Goal: Task Accomplishment & Management: Manage account settings

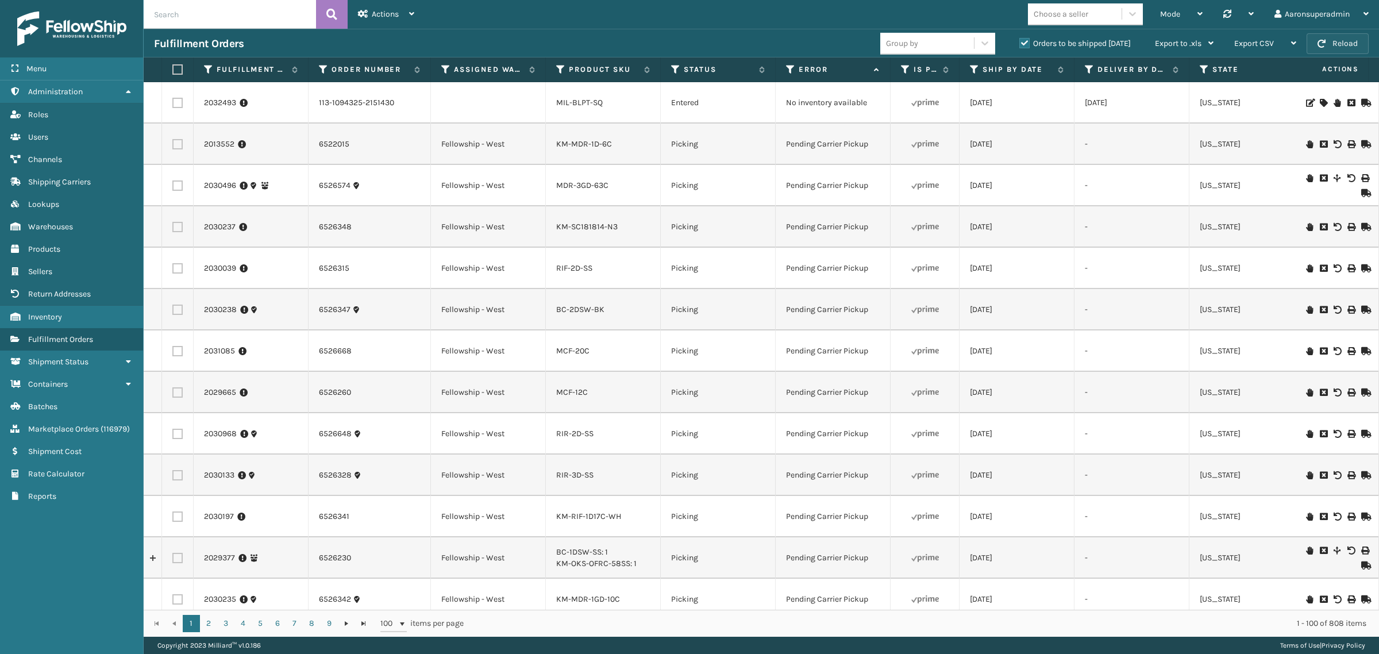
click at [1337, 44] on button "Reload" at bounding box center [1338, 43] width 62 height 21
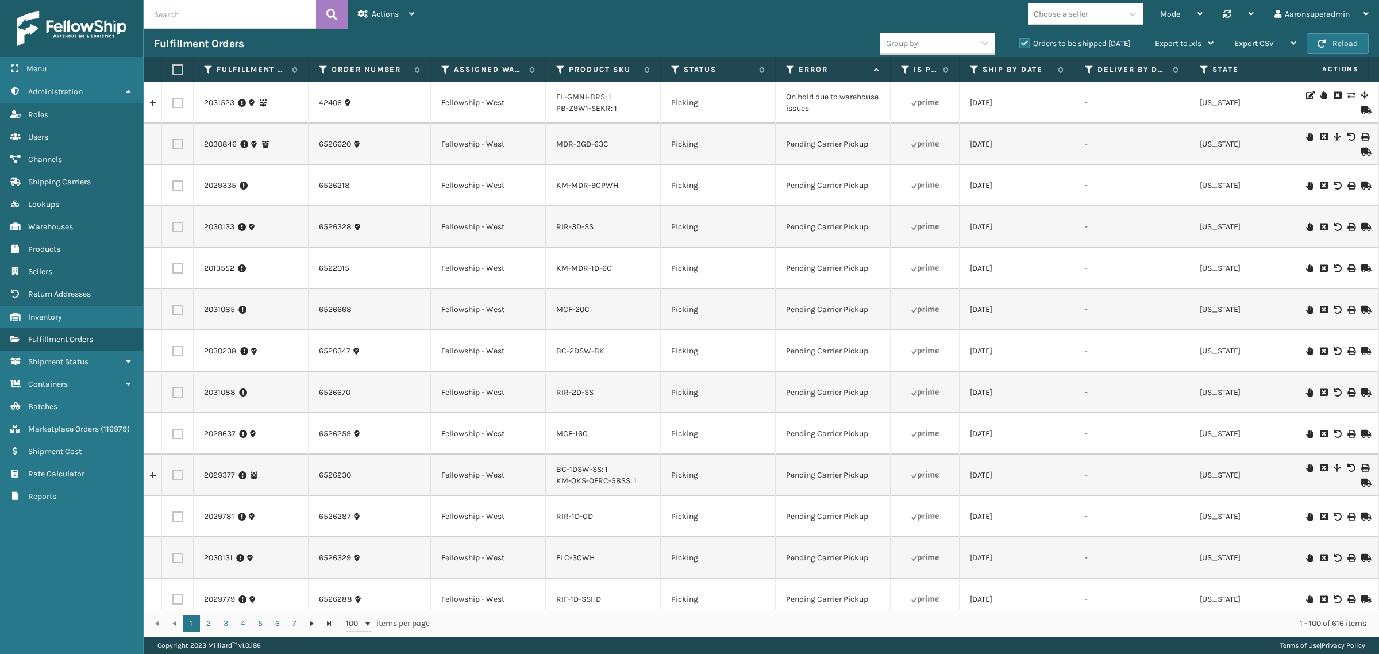
click at [233, 21] on input "text" at bounding box center [230, 14] width 172 height 29
paste input "2032094"
type input "2032094"
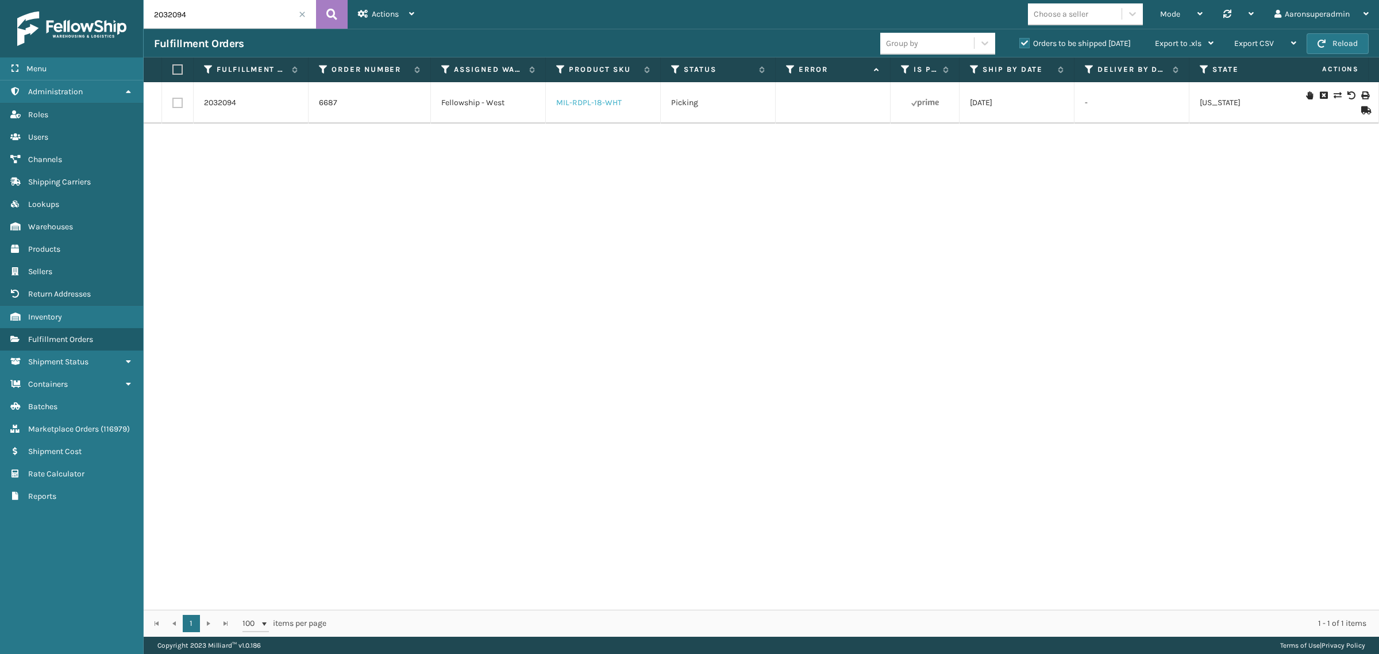
click at [587, 98] on link "MIL-RDPL-18-WHT" at bounding box center [589, 103] width 66 height 10
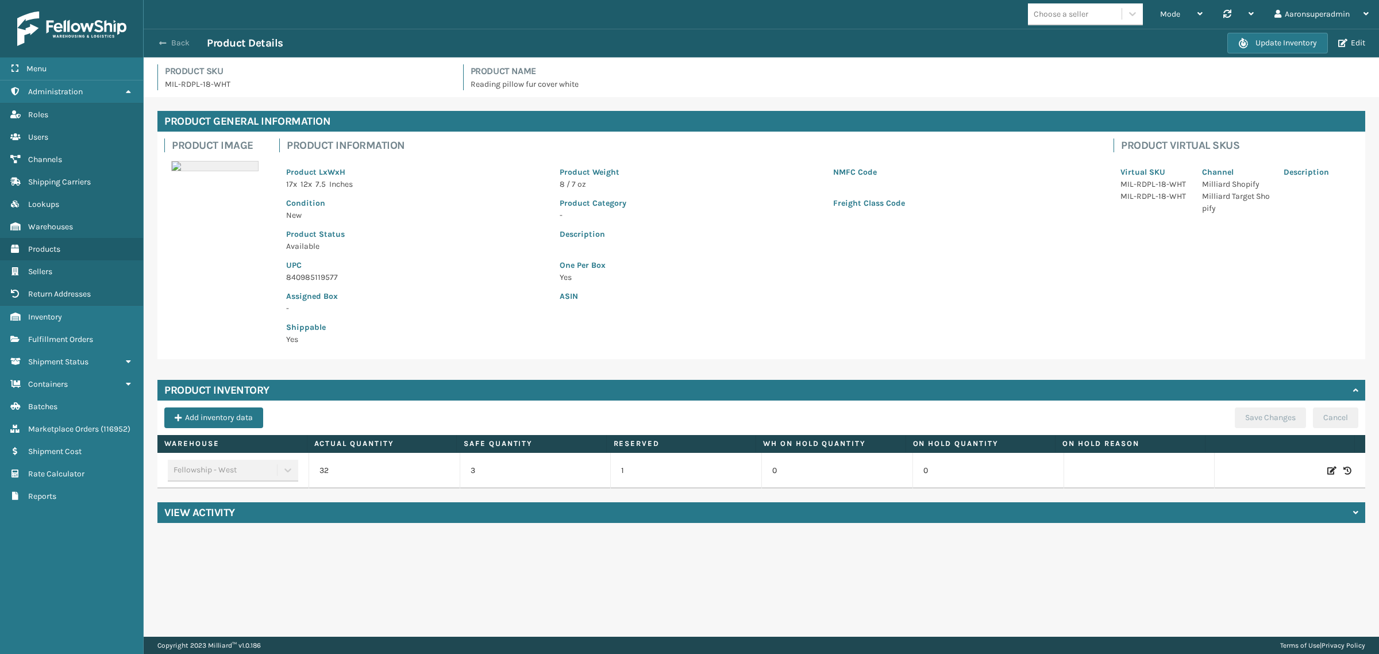
click at [178, 41] on button "Back" at bounding box center [180, 43] width 53 height 10
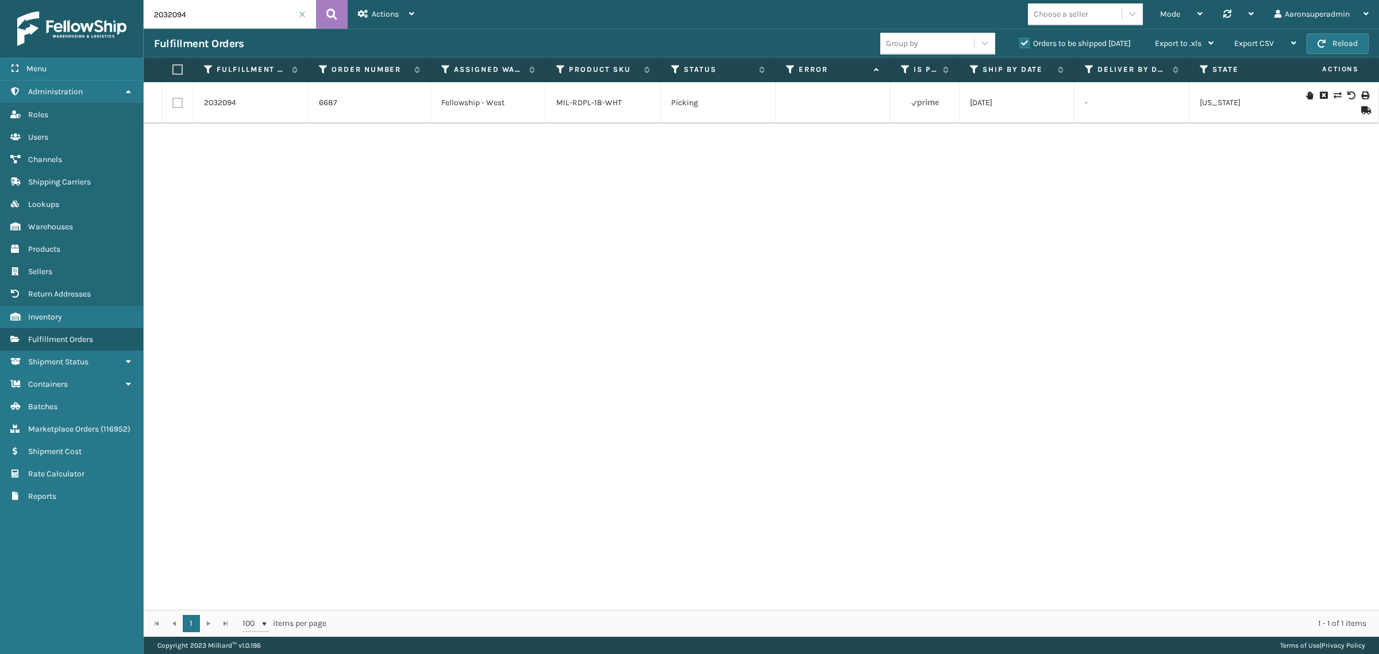
click at [302, 15] on span at bounding box center [302, 14] width 7 height 7
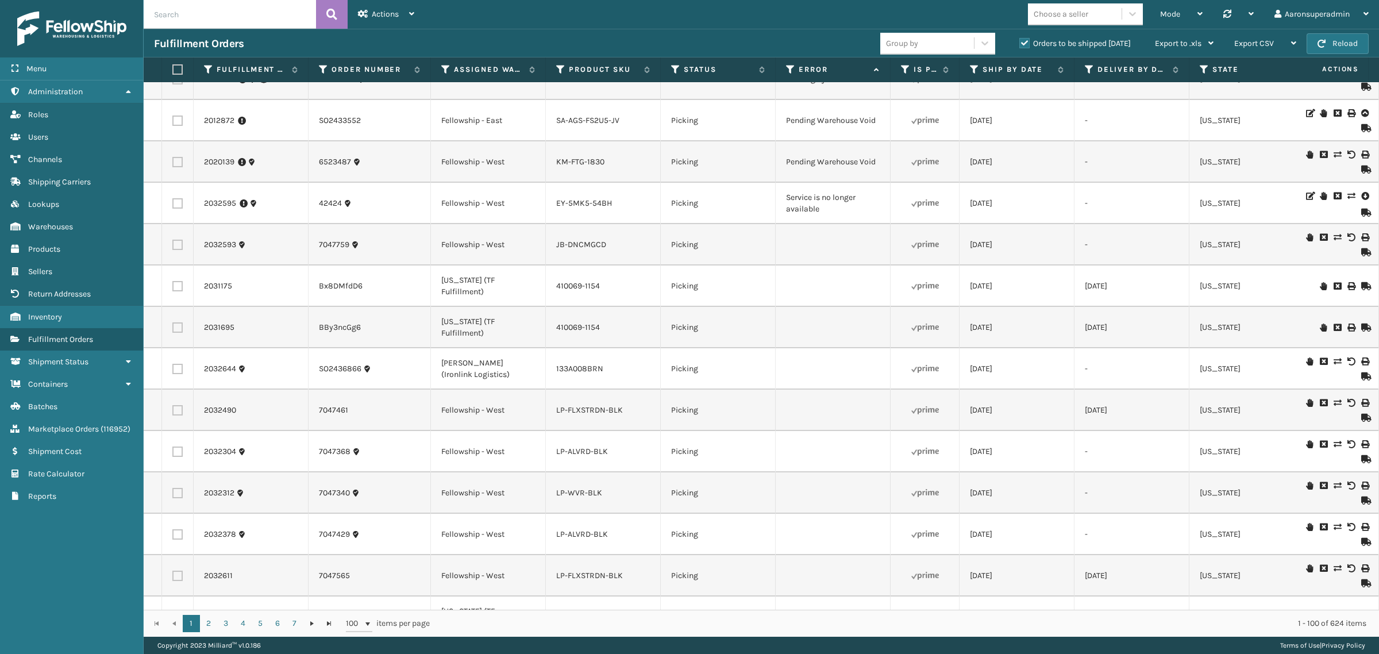
scroll to position [2075, 0]
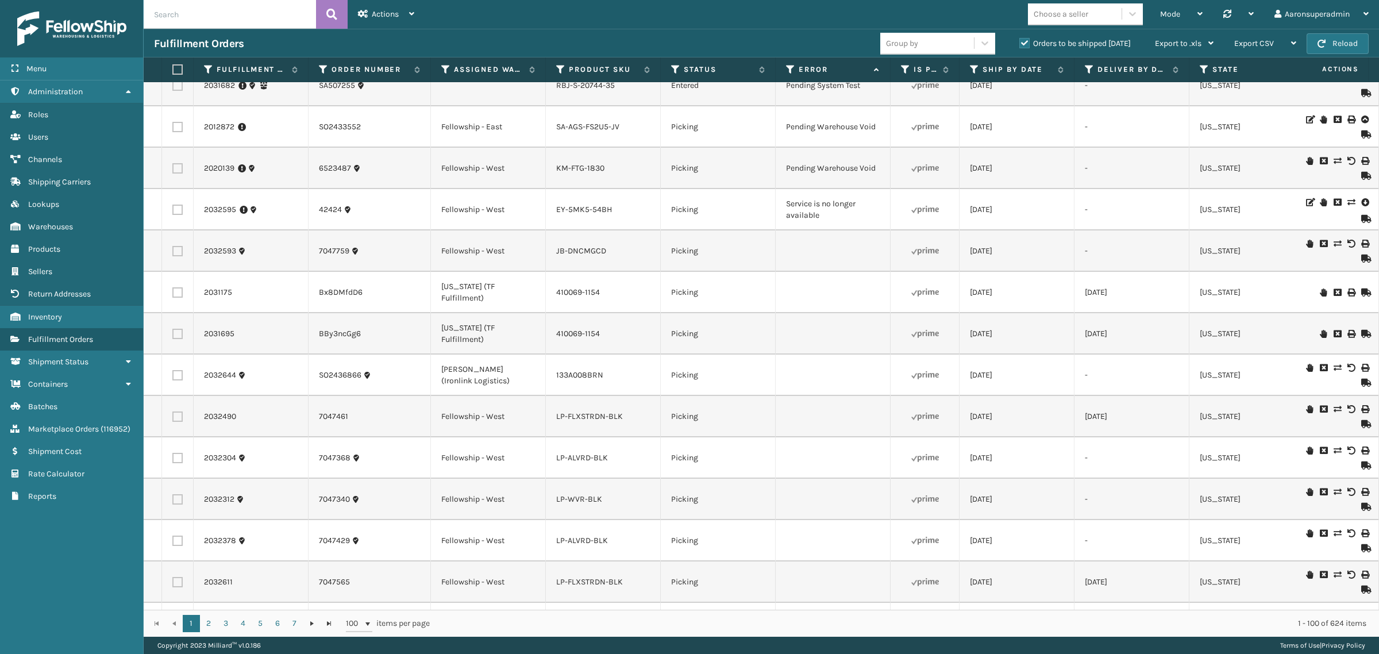
click at [1362, 199] on icon at bounding box center [1365, 202] width 7 height 11
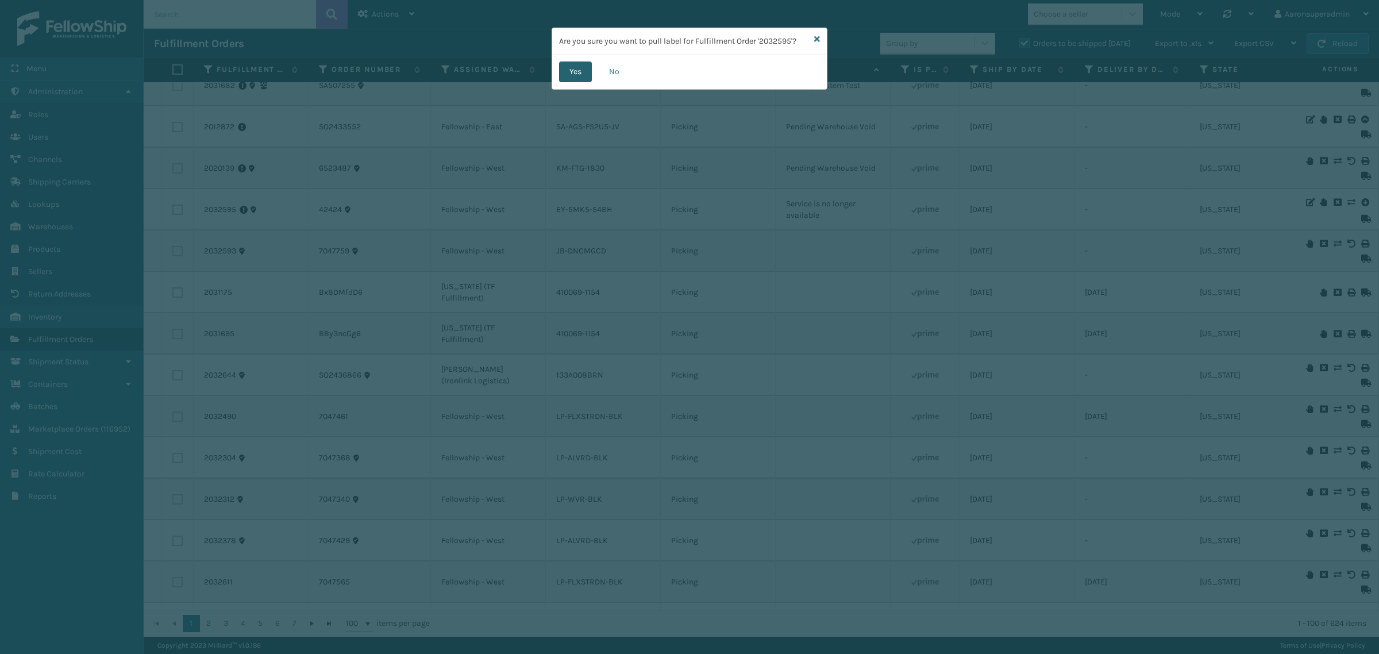
click at [564, 73] on button "Yes" at bounding box center [575, 71] width 33 height 21
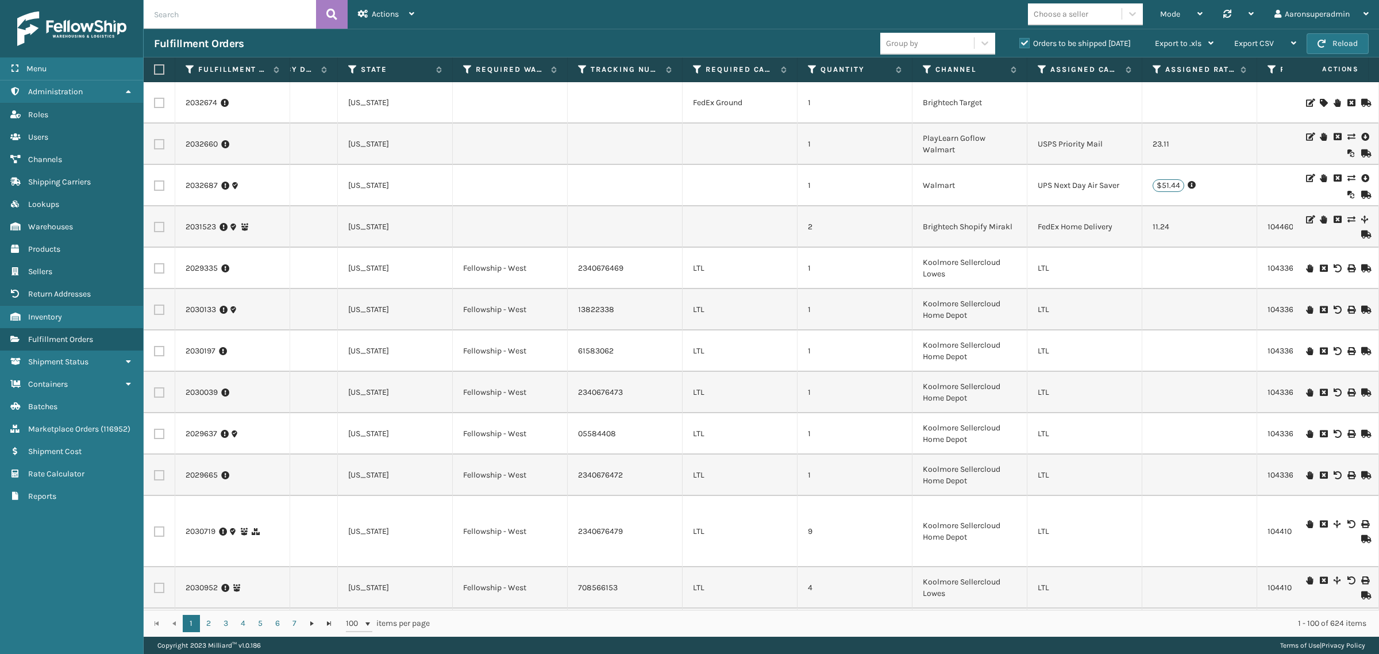
scroll to position [0, 0]
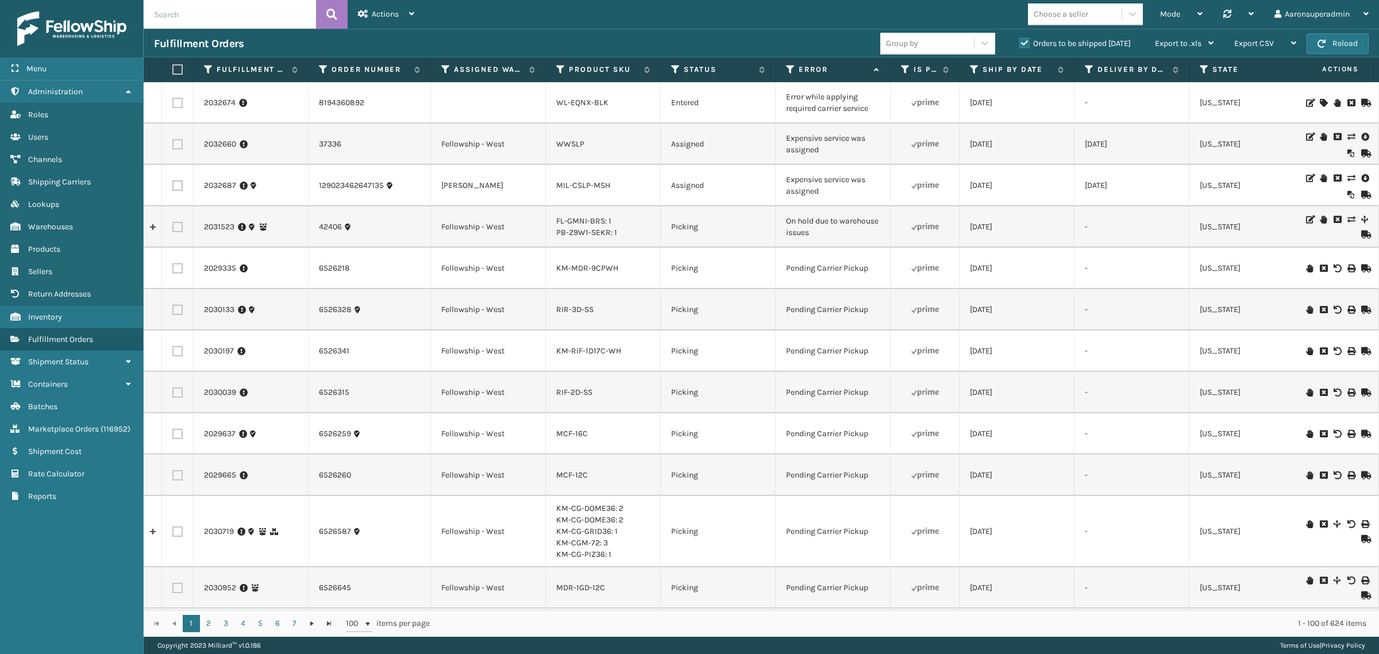
click at [175, 181] on label at bounding box center [177, 185] width 10 height 10
click at [173, 181] on input "checkbox" at bounding box center [172, 183] width 1 height 7
click at [929, 37] on div "Bulk Actions Change shipping On Hold Mark as Shipped Pull Label Assign Update B…" at bounding box center [965, 43] width 89 height 29
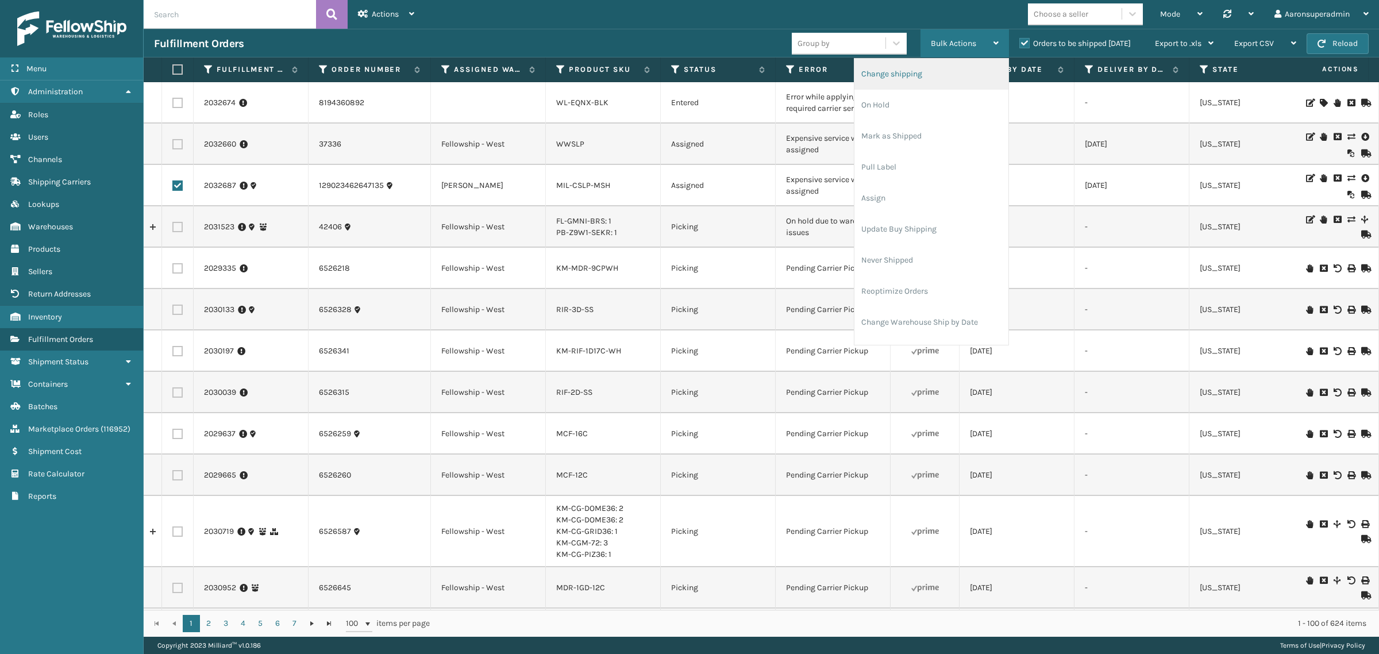
click at [917, 71] on li "Change shipping" at bounding box center [932, 74] width 154 height 31
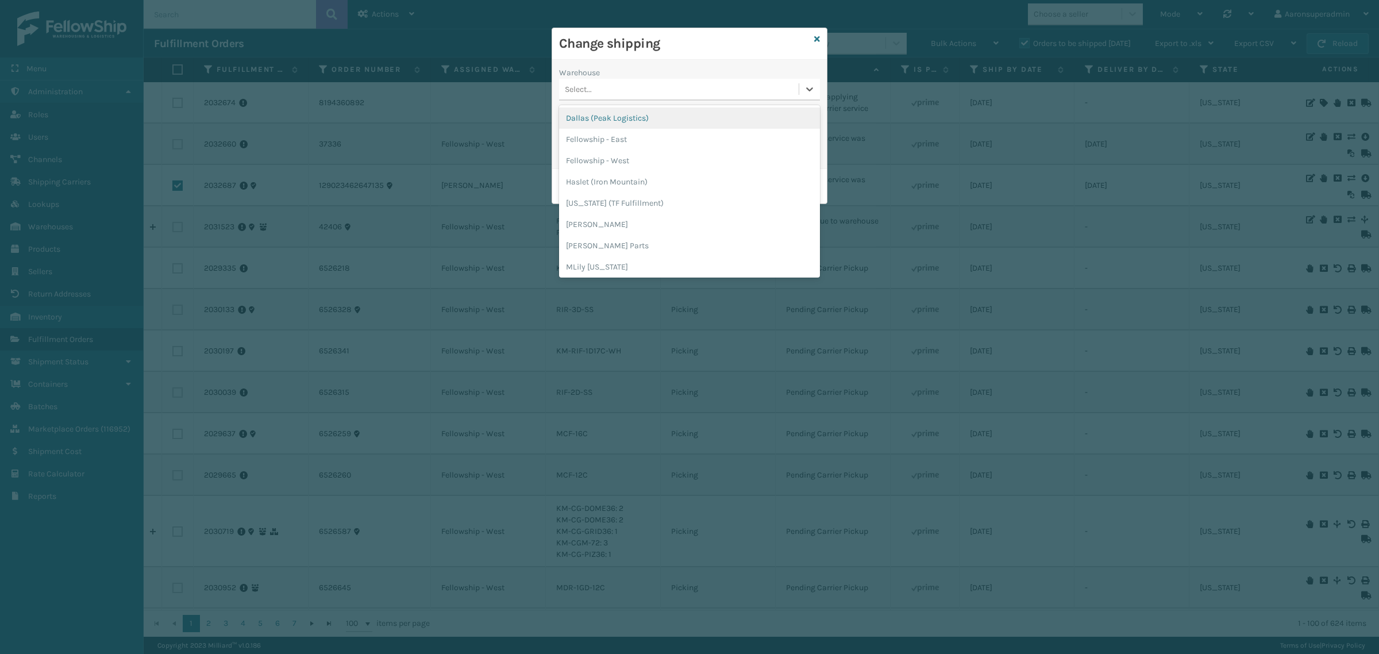
click at [628, 91] on div "Select..." at bounding box center [679, 89] width 240 height 19
click at [595, 220] on div "[PERSON_NAME]" at bounding box center [689, 224] width 261 height 21
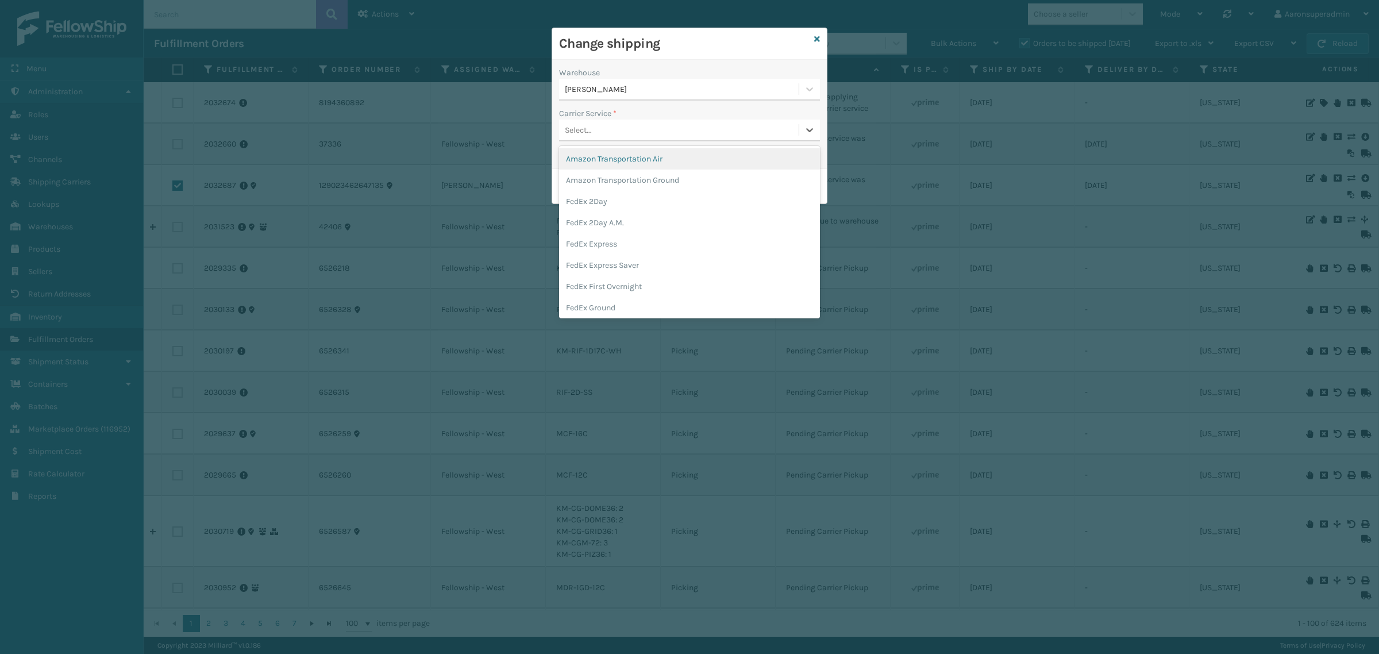
click at [601, 133] on div "Select..." at bounding box center [679, 130] width 240 height 19
click at [603, 287] on div "FedEx Home Delivery" at bounding box center [689, 281] width 261 height 21
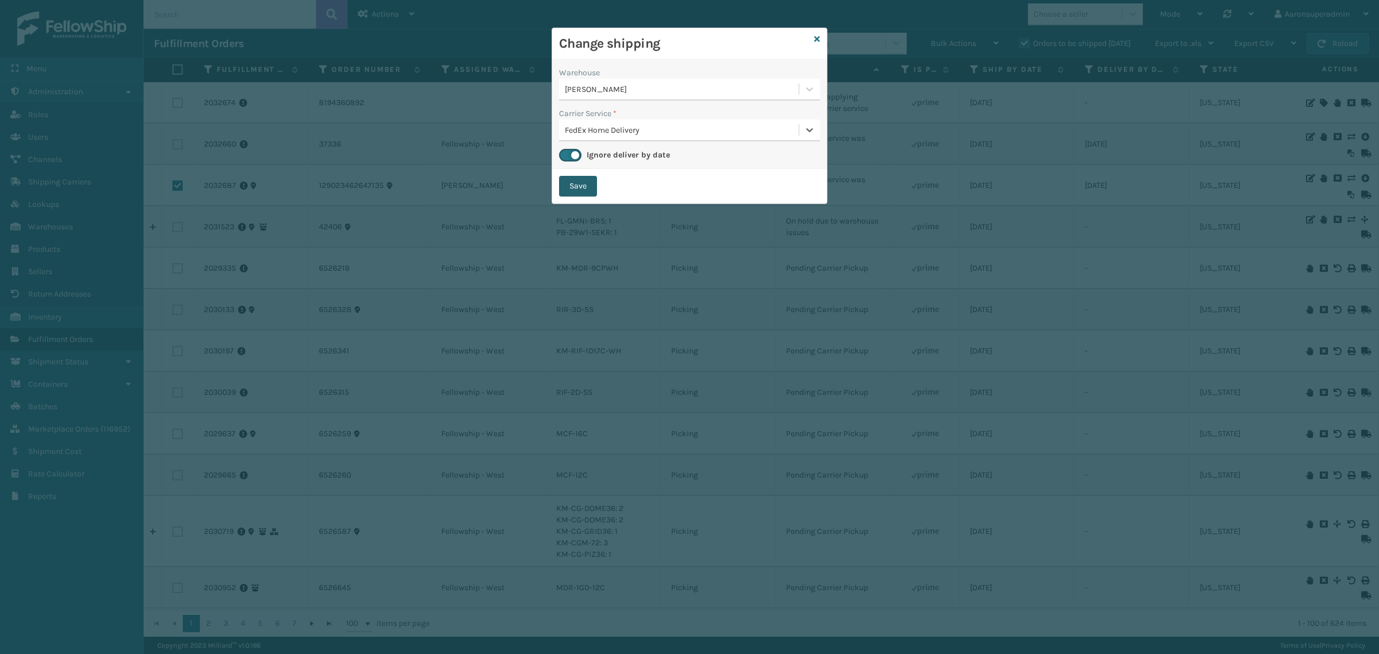
click at [571, 184] on button "Save" at bounding box center [578, 186] width 38 height 21
checkbox input "false"
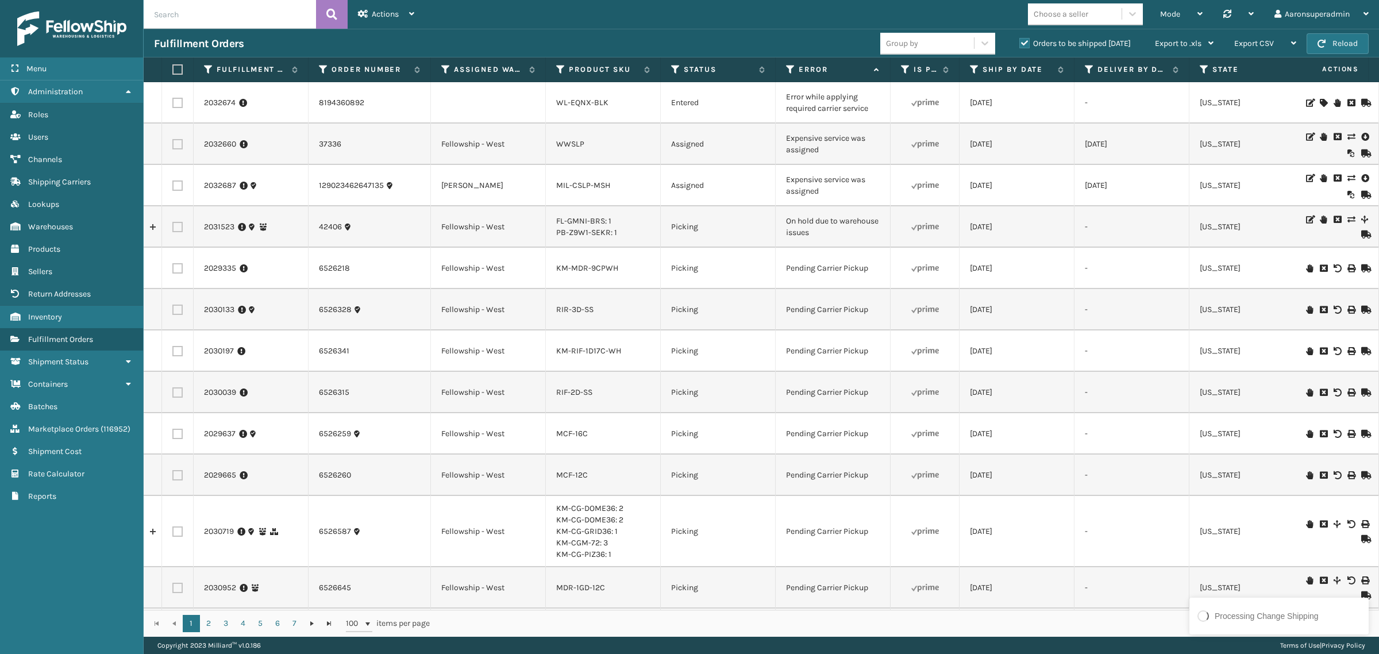
click at [177, 145] on label at bounding box center [177, 144] width 10 height 10
click at [173, 145] on input "checkbox" at bounding box center [172, 142] width 1 height 7
checkbox input "true"
click at [980, 41] on div "Bulk Actions" at bounding box center [965, 43] width 68 height 29
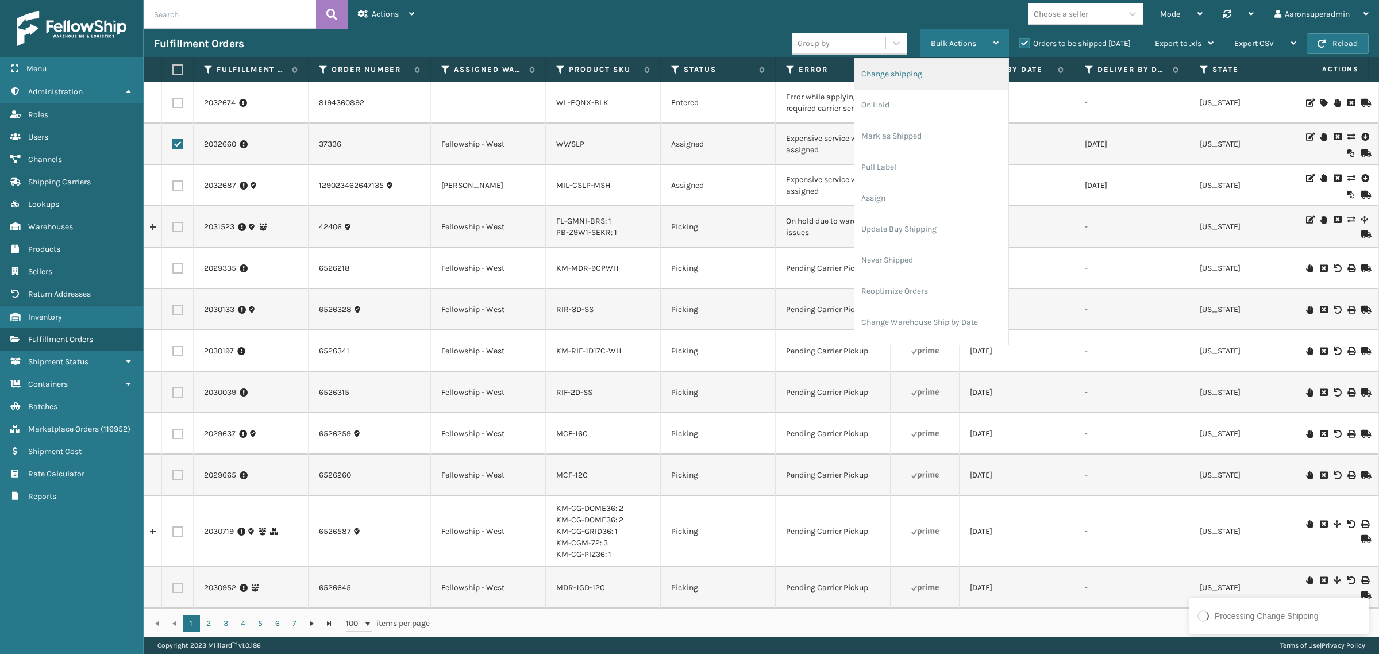
click at [934, 74] on li "Change shipping" at bounding box center [932, 74] width 154 height 31
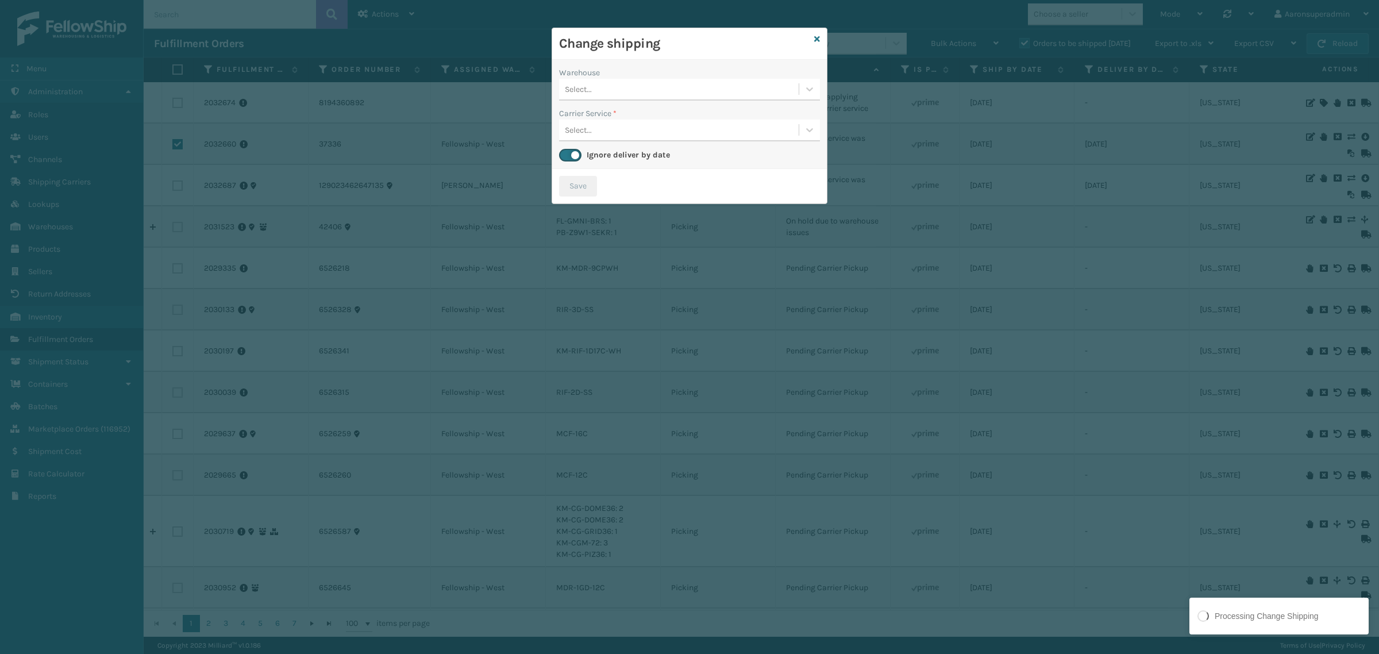
click at [642, 91] on div "Select..." at bounding box center [679, 89] width 240 height 19
click at [607, 145] on div "Fellowship - West" at bounding box center [689, 139] width 261 height 21
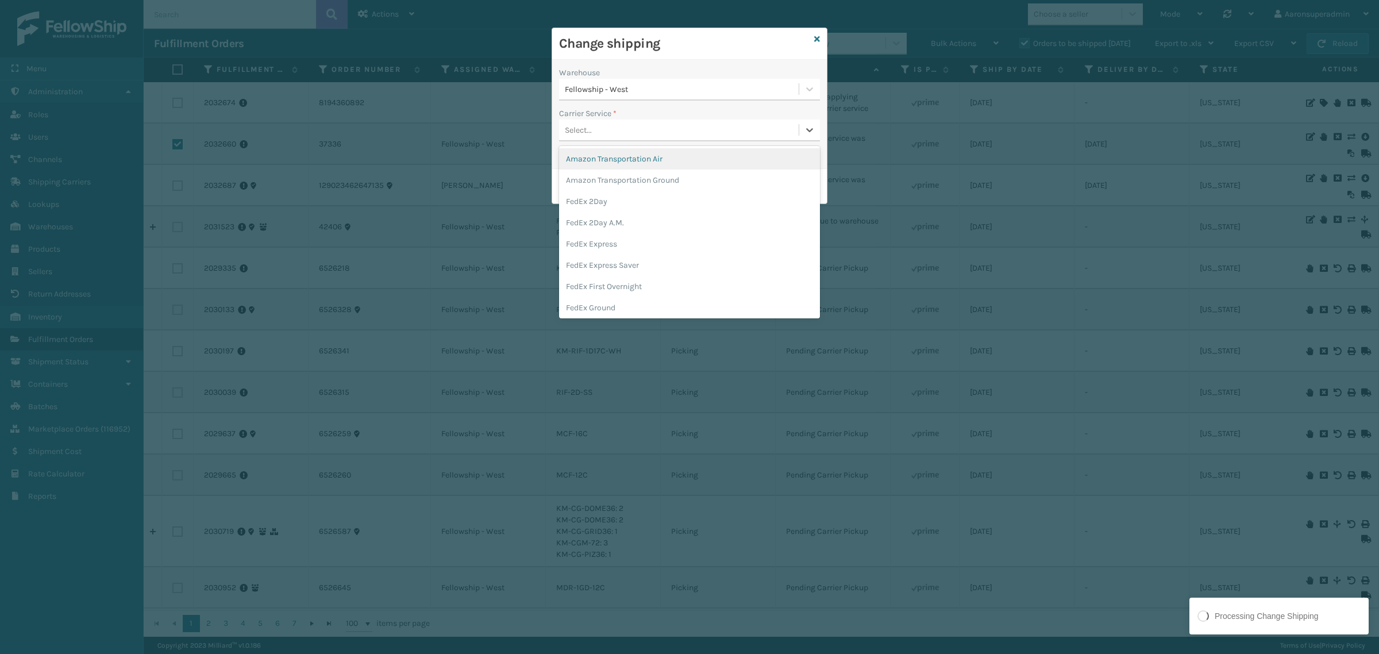
click at [607, 128] on div "Select..." at bounding box center [679, 130] width 240 height 19
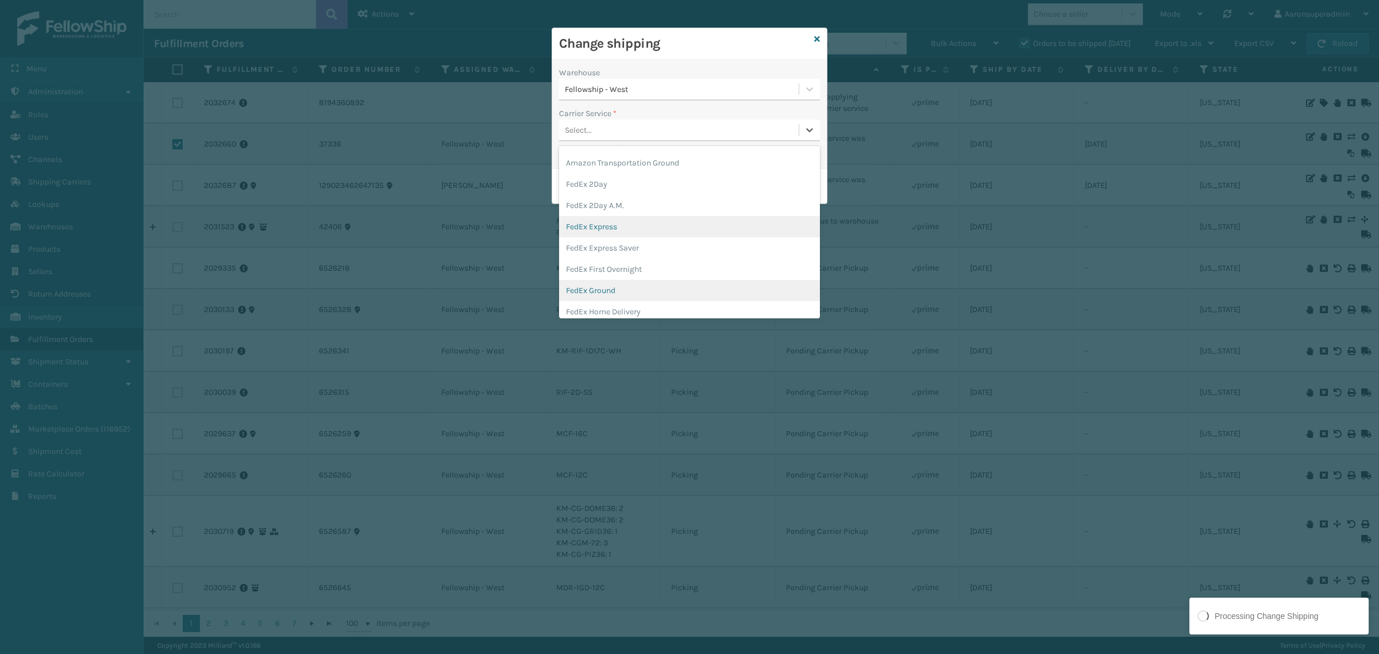
scroll to position [24, 0]
click at [606, 303] on div "FedEx Home Delivery" at bounding box center [689, 305] width 261 height 21
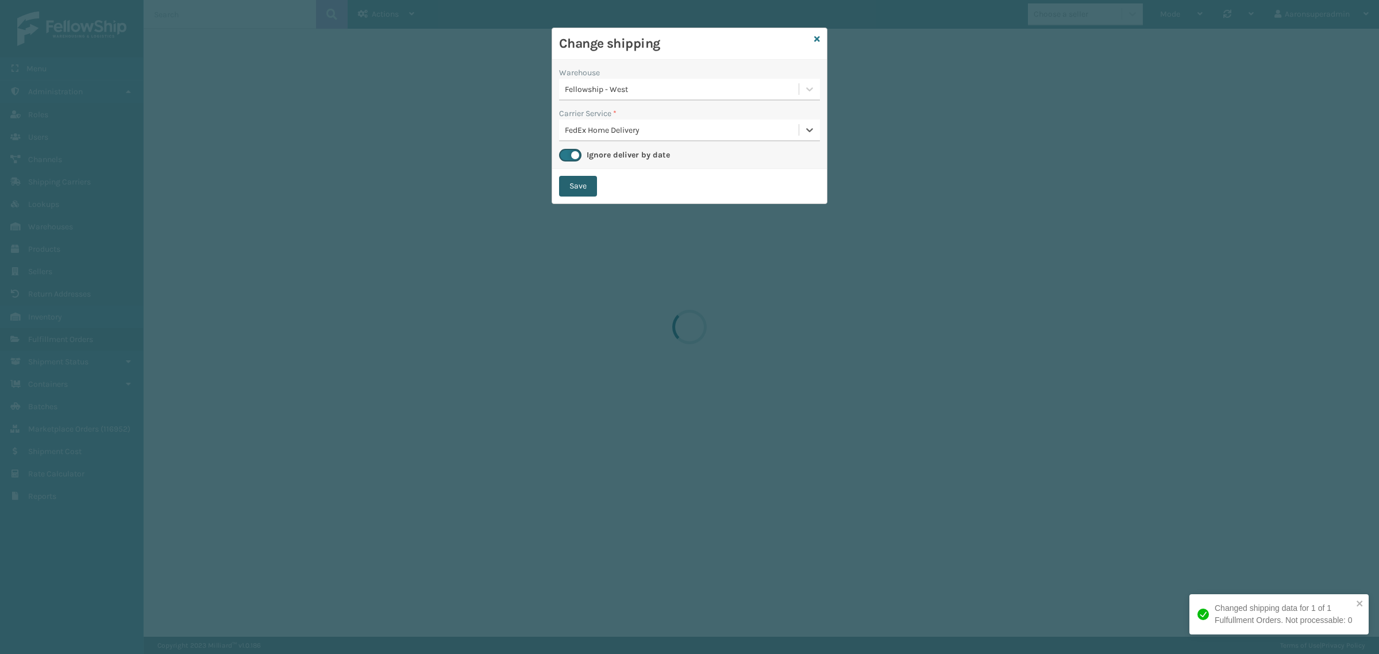
click at [589, 184] on button "Save" at bounding box center [578, 186] width 38 height 21
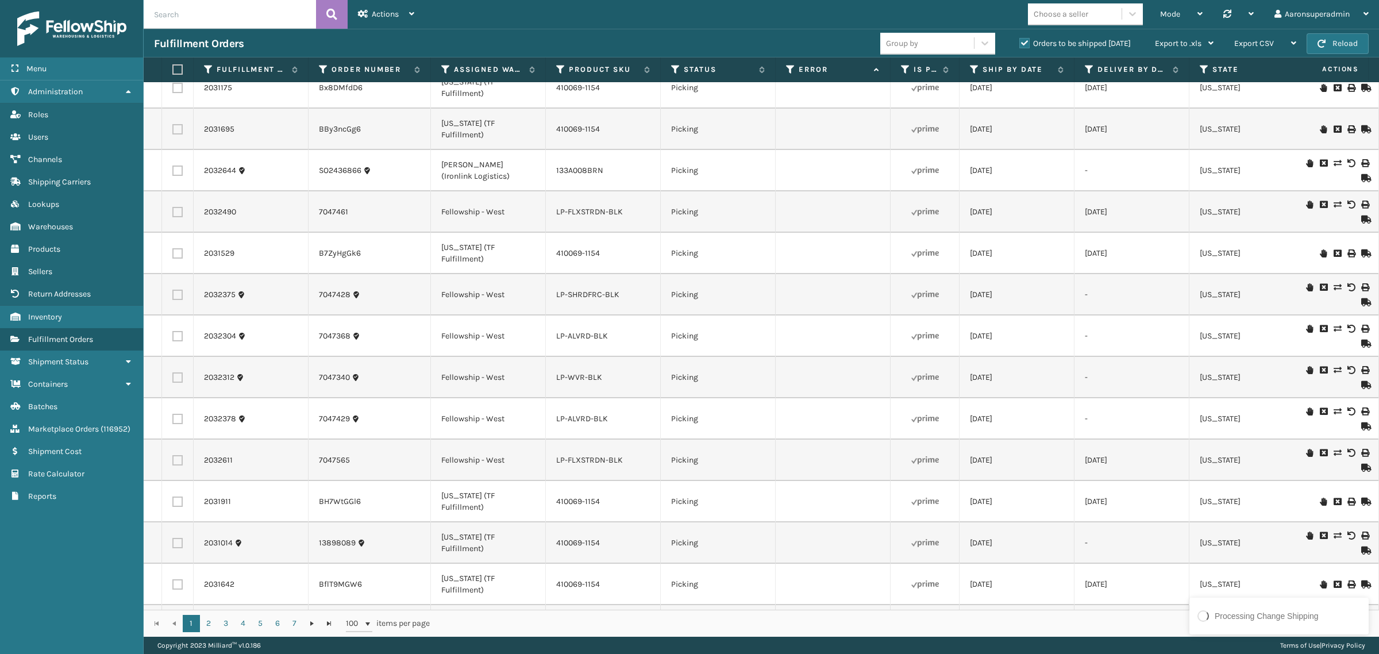
scroll to position [1940, 0]
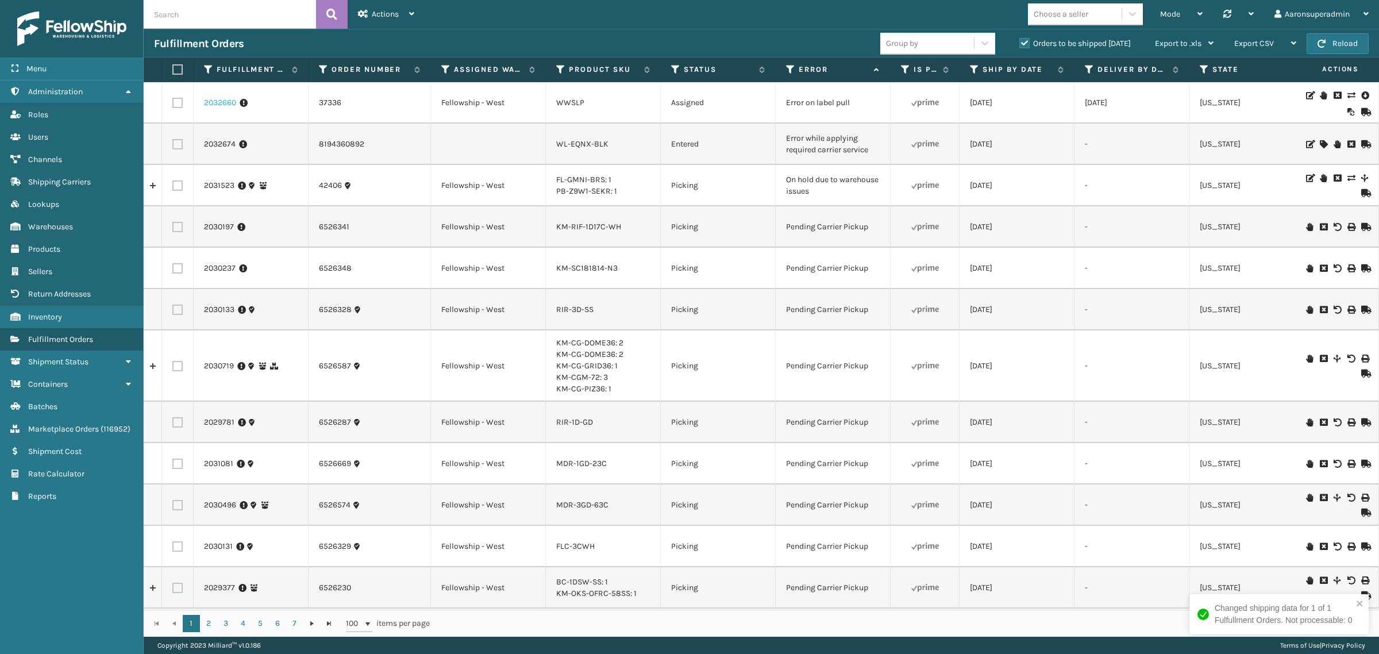
click at [211, 102] on link "2032660" at bounding box center [220, 102] width 32 height 11
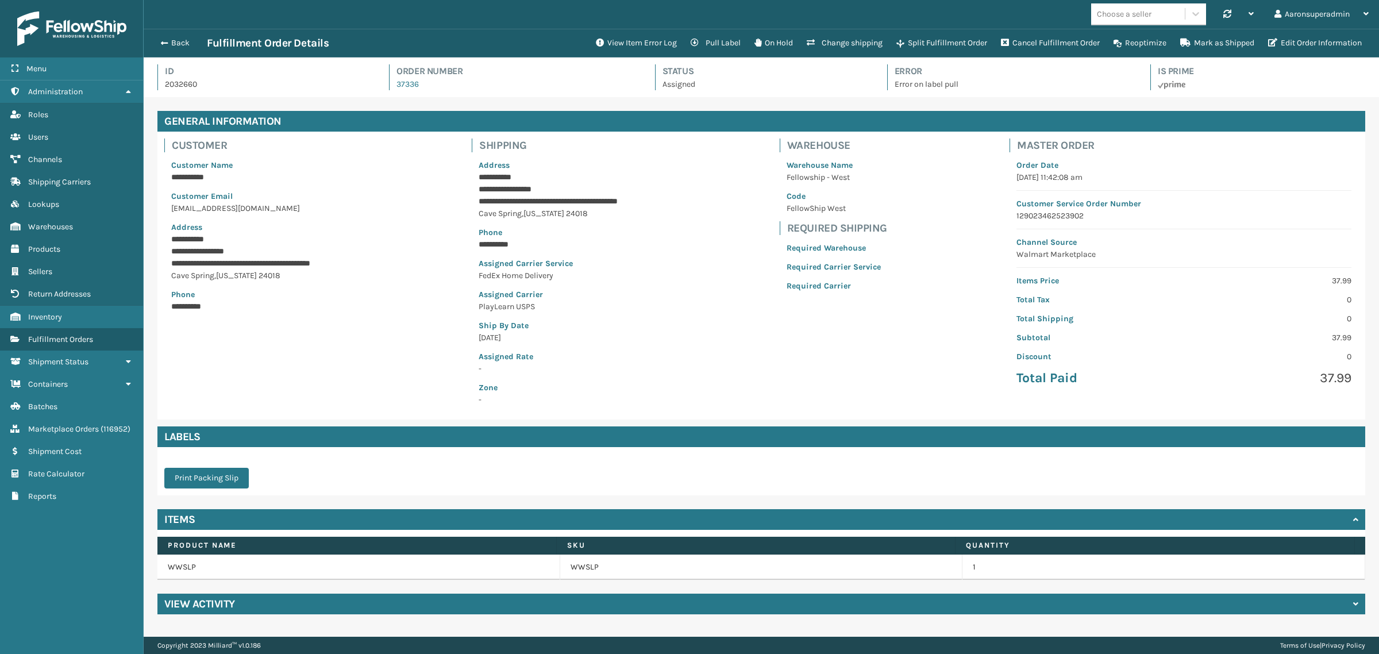
scroll to position [27, 1236]
click at [608, 35] on button "View Item Error Log" at bounding box center [636, 43] width 95 height 23
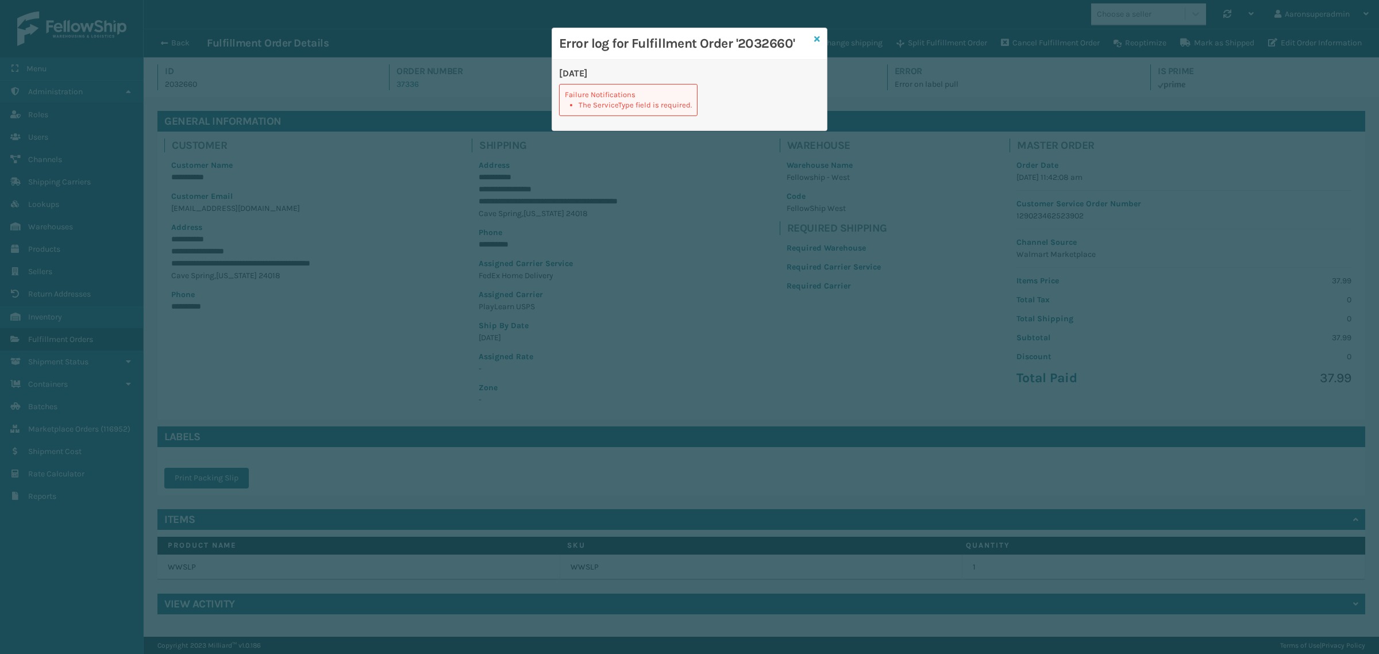
click at [814, 36] on icon at bounding box center [817, 39] width 6 height 8
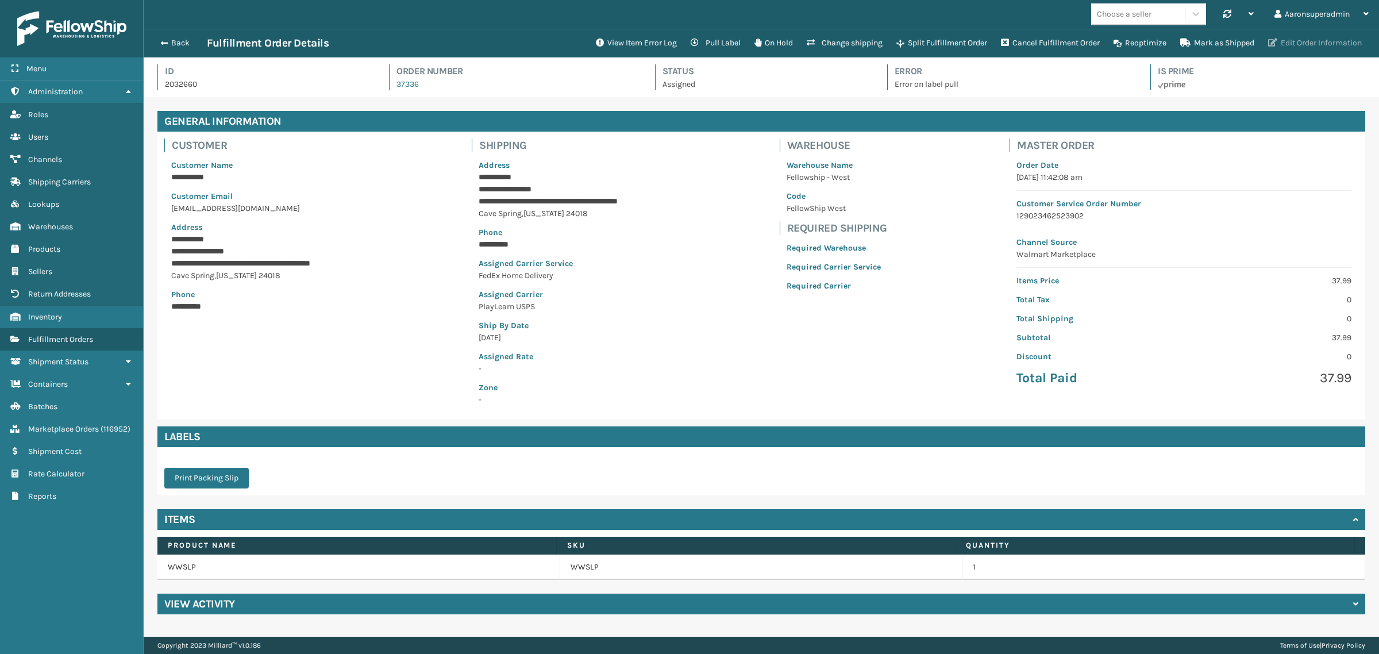
click at [1325, 47] on button "Edit Order Information" at bounding box center [1315, 43] width 107 height 23
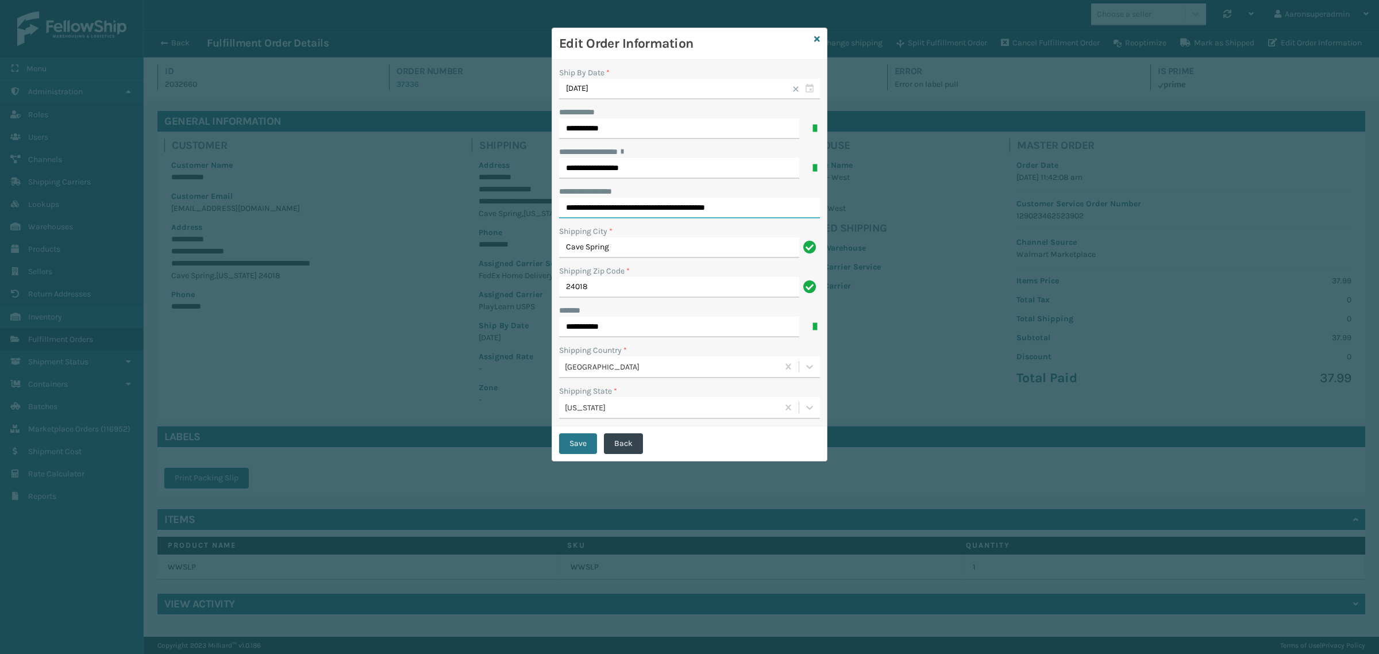
drag, startPoint x: 654, startPoint y: 208, endPoint x: 699, endPoint y: 208, distance: 44.8
click at [699, 208] on input "**********" at bounding box center [689, 208] width 261 height 21
type input "**********"
click button "Save" at bounding box center [578, 443] width 38 height 21
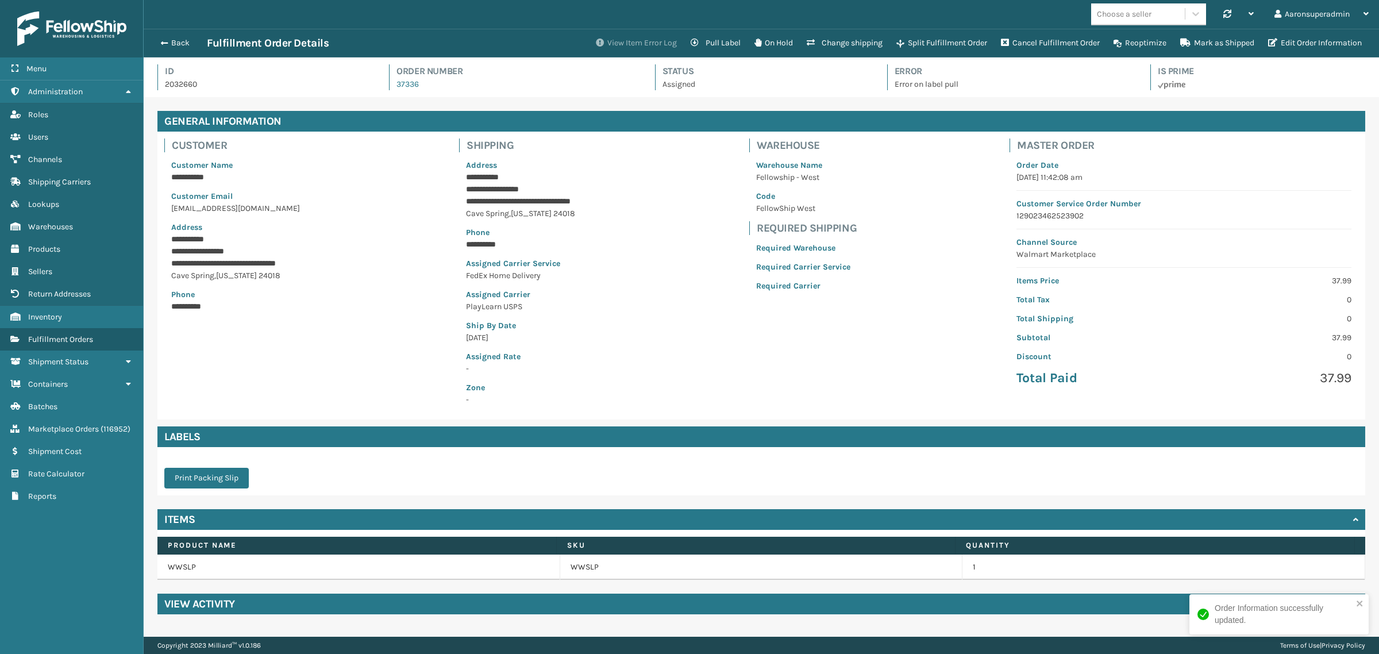
click at [624, 39] on button "View Item Error Log" at bounding box center [636, 43] width 95 height 23
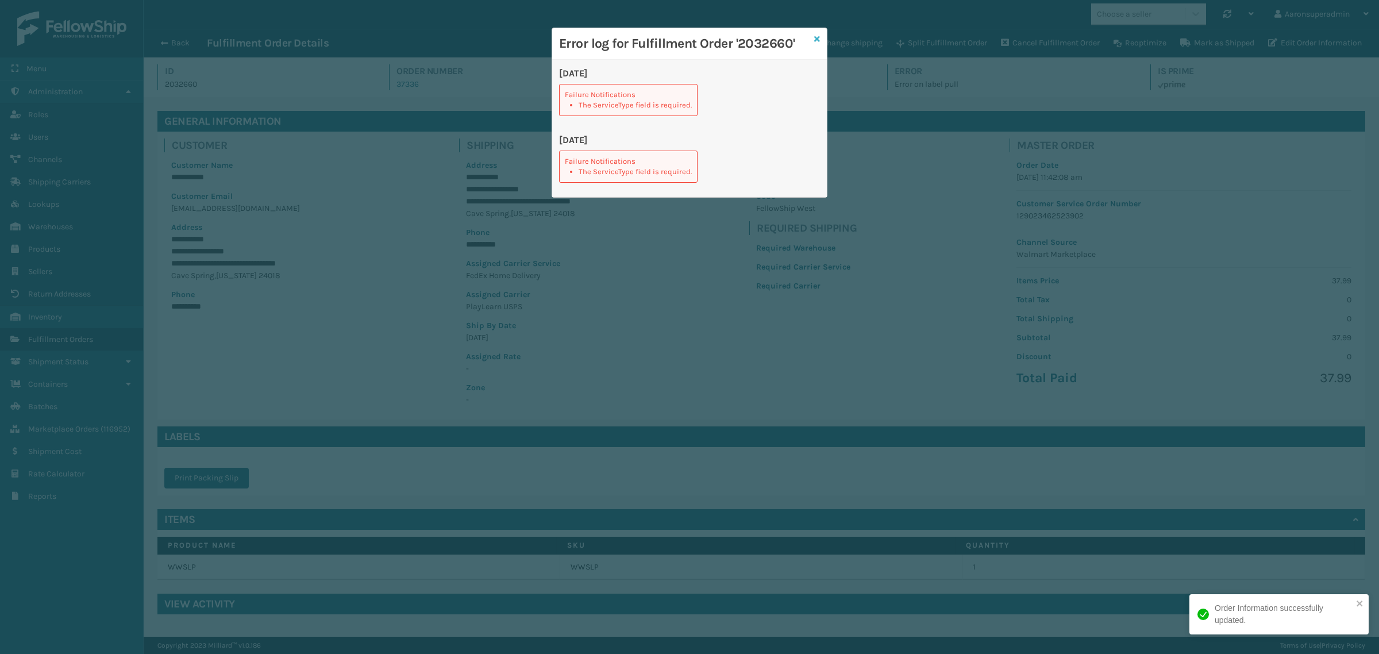
click at [819, 36] on icon at bounding box center [817, 39] width 6 height 8
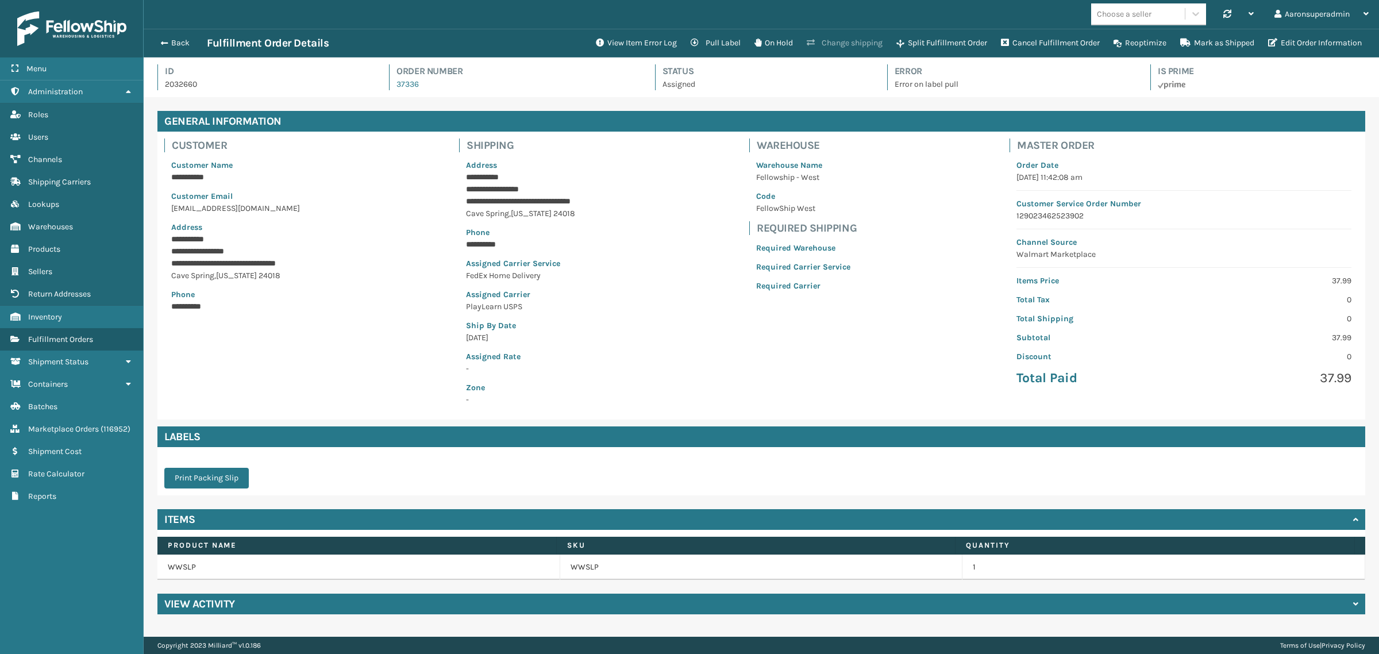
click at [824, 41] on button "Change shipping" at bounding box center [845, 43] width 90 height 23
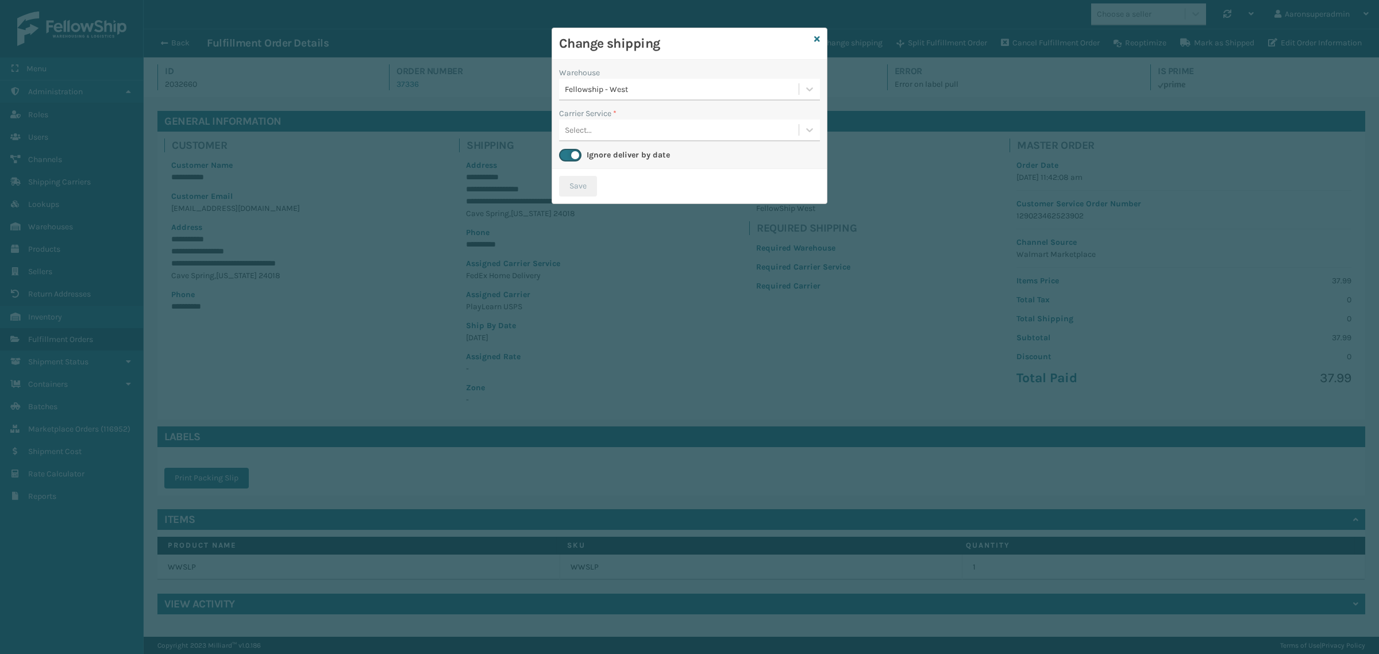
click at [612, 130] on div "Select..." at bounding box center [679, 130] width 240 height 19
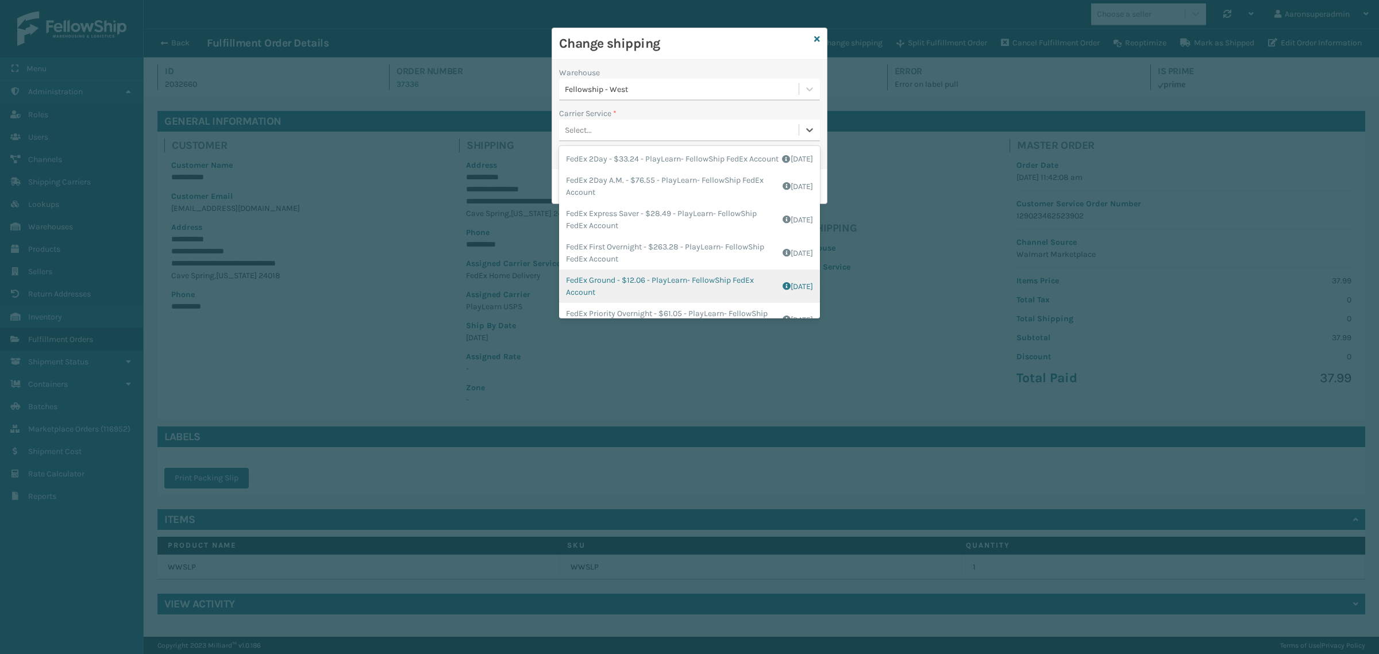
click at [618, 292] on div "FedEx Ground - $12.06 - PlayLearn- FellowShip FedEx Account Shipping Cost $9.65…" at bounding box center [689, 286] width 261 height 33
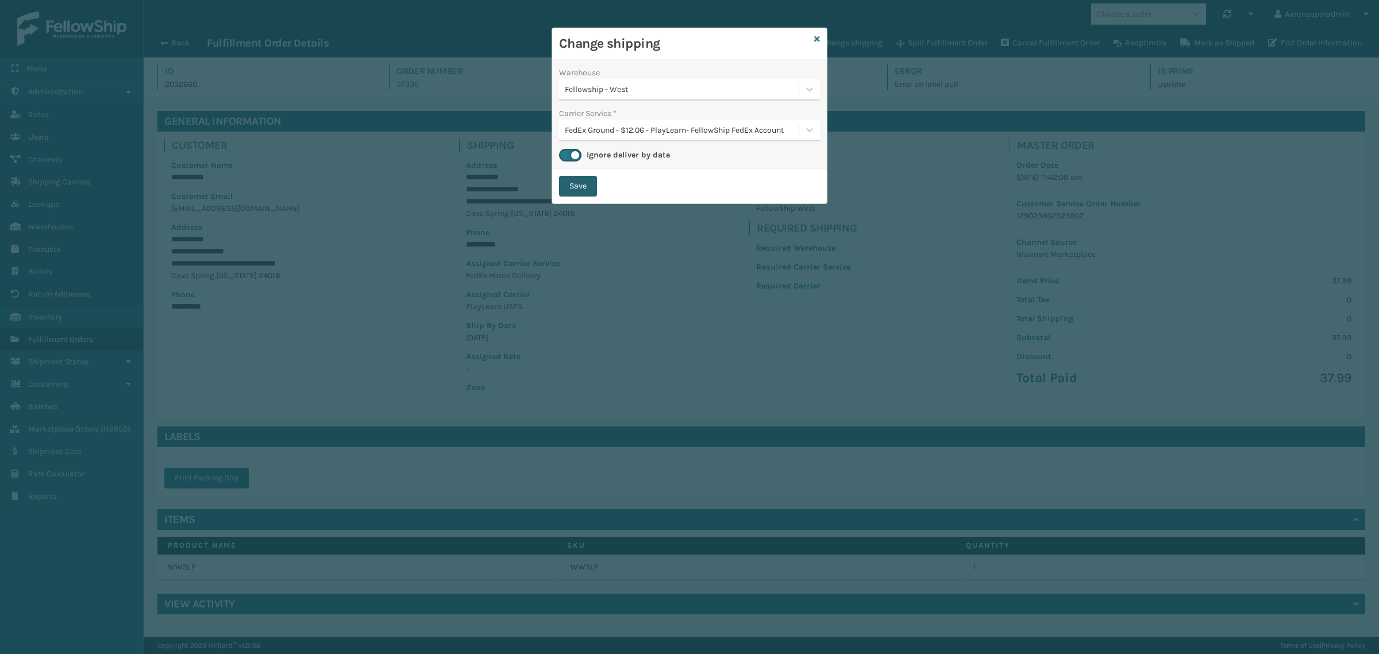
click at [589, 195] on button "Save" at bounding box center [578, 186] width 38 height 21
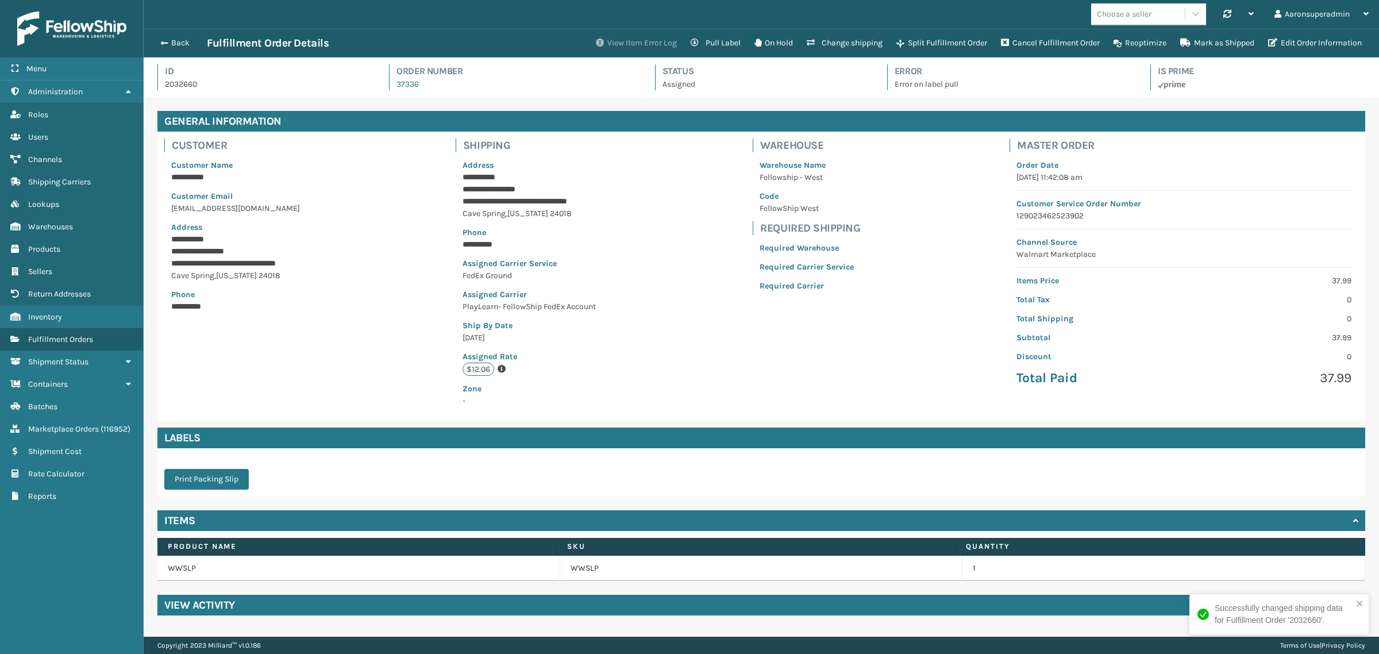
click at [650, 33] on button "View Item Error Log" at bounding box center [636, 43] width 95 height 23
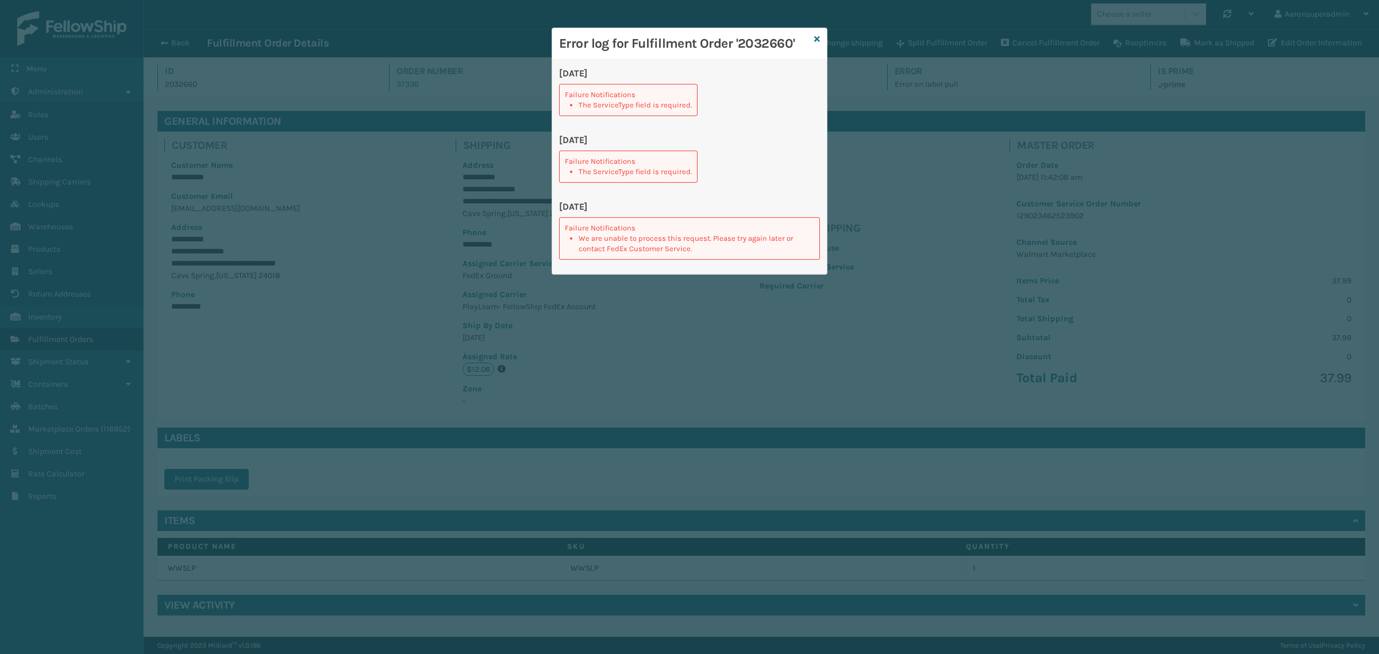
click at [820, 38] on div "Error log for Fulfillment Order '2032660'" at bounding box center [689, 44] width 275 height 32
click at [815, 38] on icon at bounding box center [817, 39] width 6 height 8
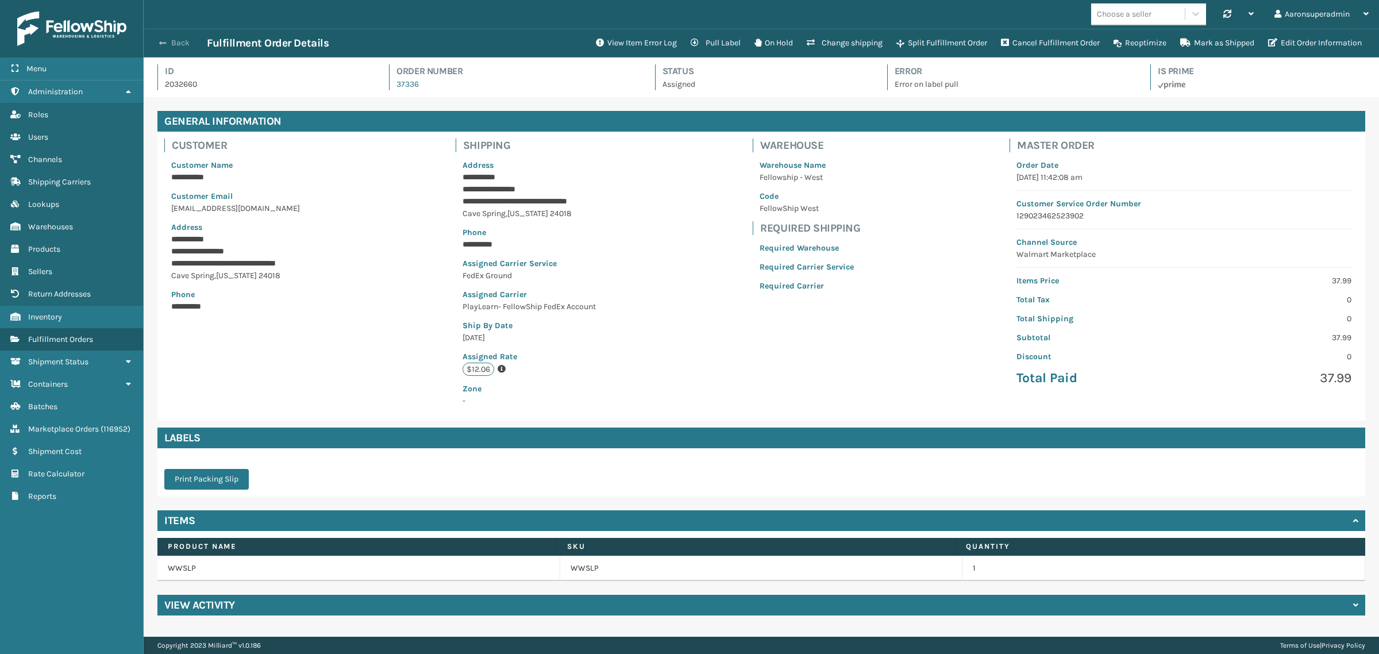
click at [193, 44] on button "Back" at bounding box center [180, 43] width 53 height 10
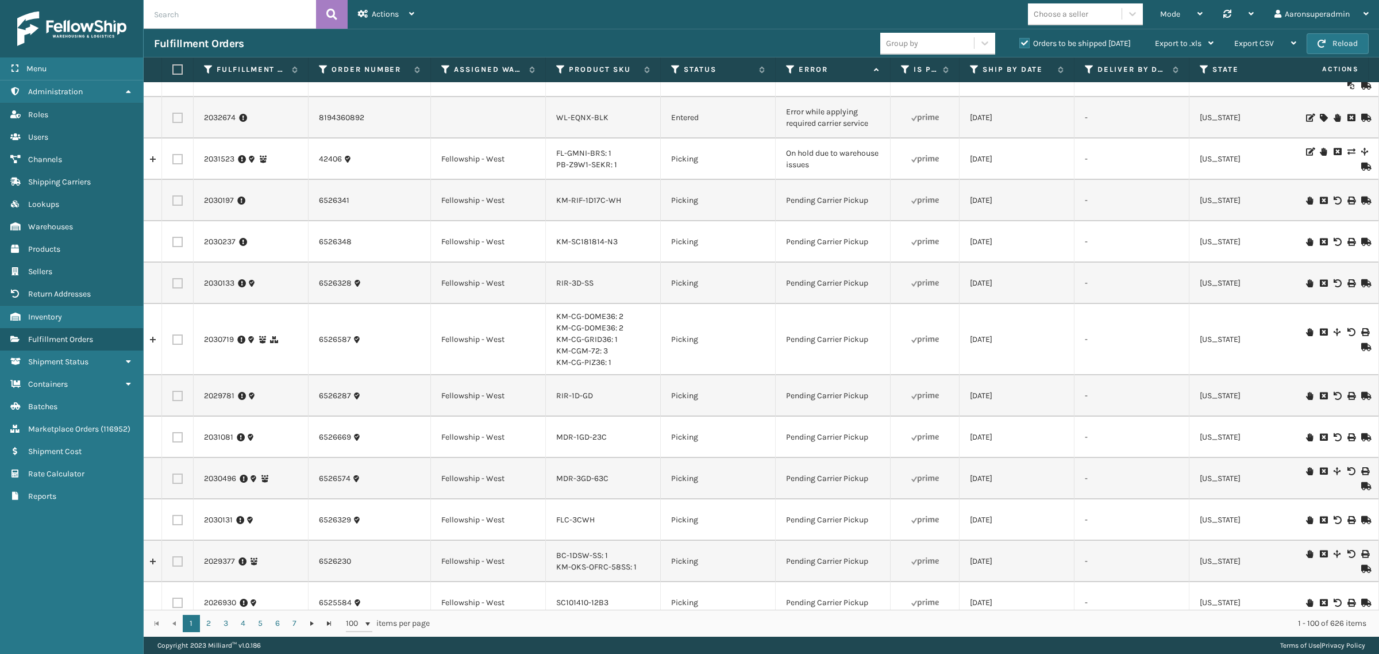
scroll to position [24, 0]
click at [1359, 36] on button "Reload" at bounding box center [1338, 43] width 62 height 21
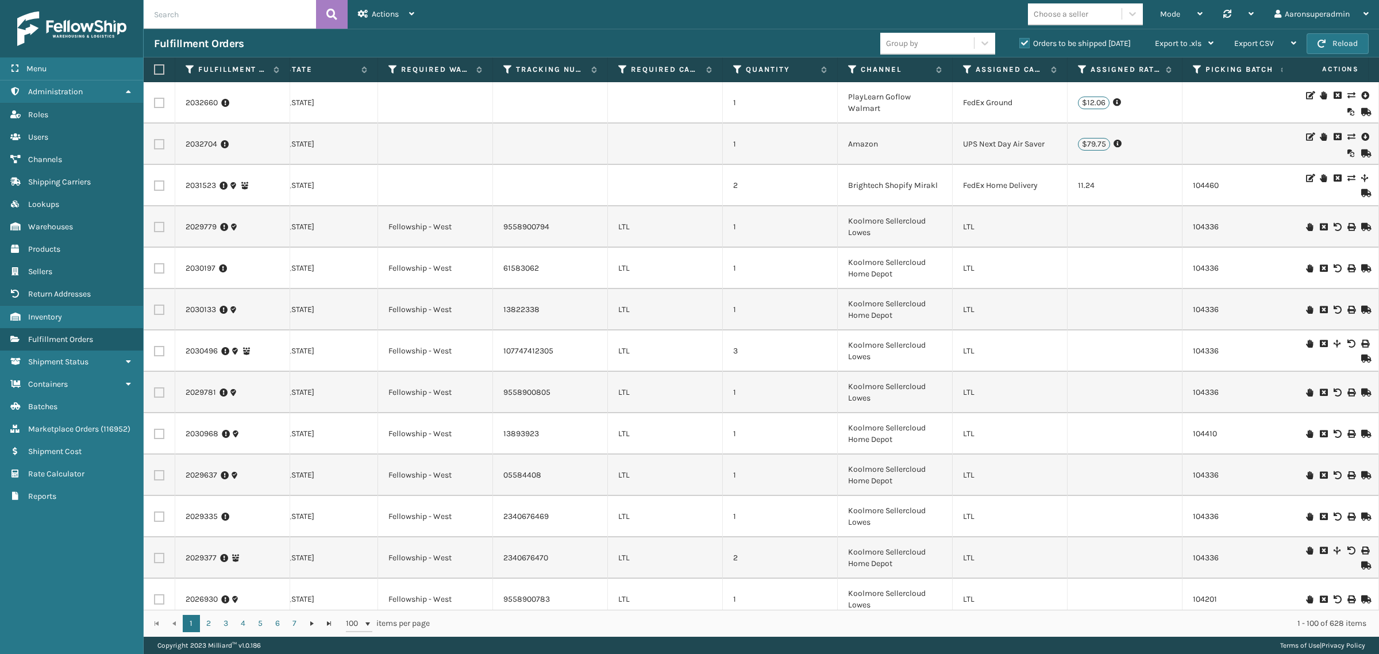
scroll to position [0, 0]
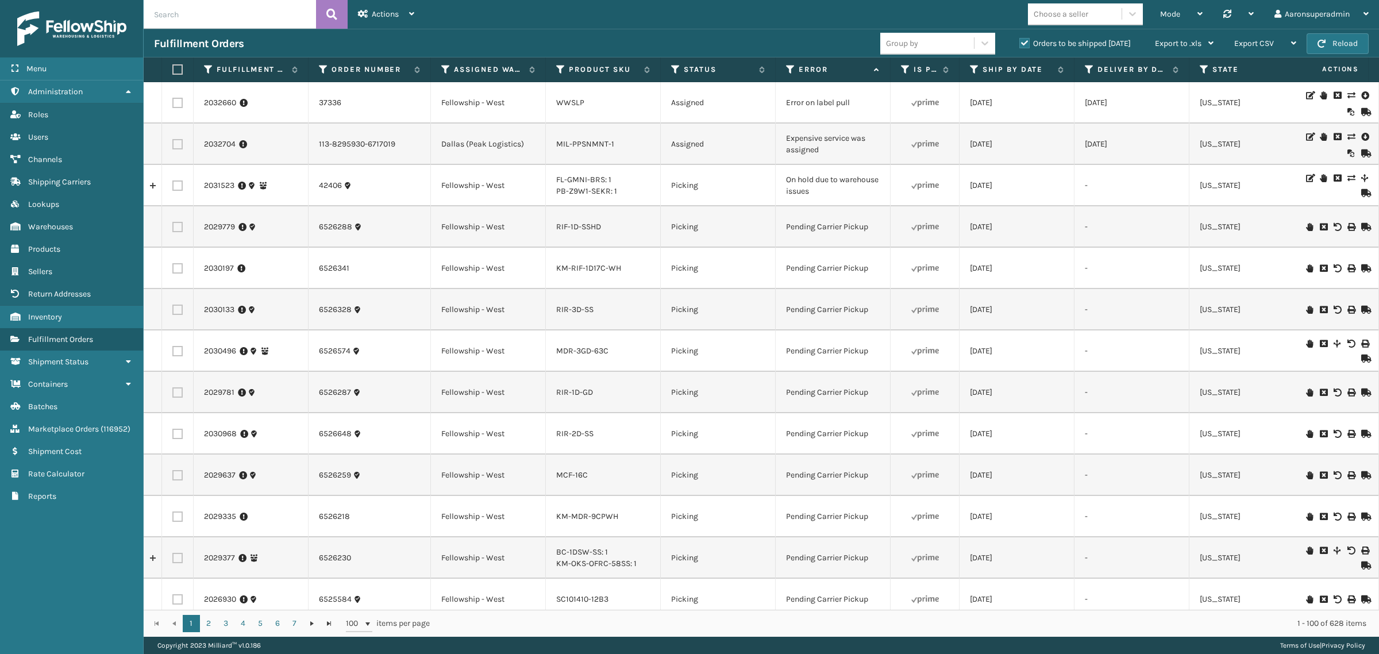
click at [1348, 133] on icon at bounding box center [1351, 137] width 7 height 8
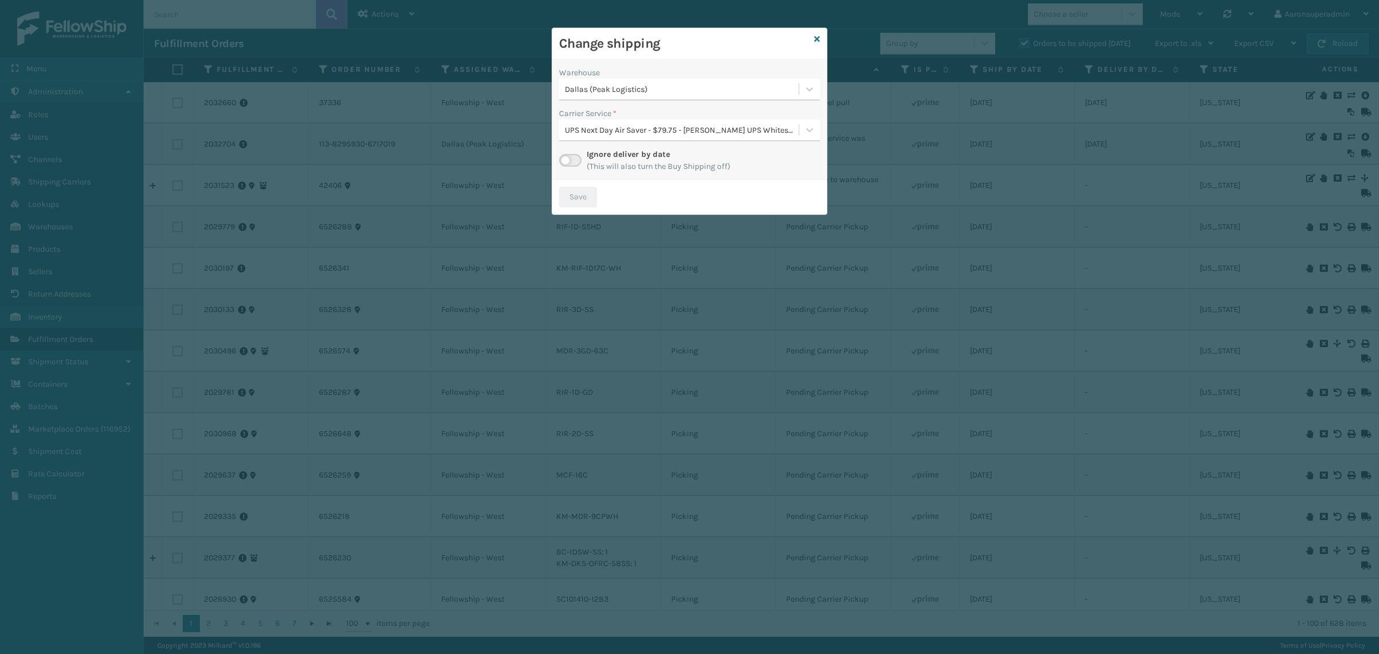
click at [576, 159] on label at bounding box center [570, 160] width 22 height 13
click at [567, 159] on input "checkbox" at bounding box center [562, 157] width 7 height 7
click at [680, 125] on div "Select..." at bounding box center [679, 130] width 240 height 19
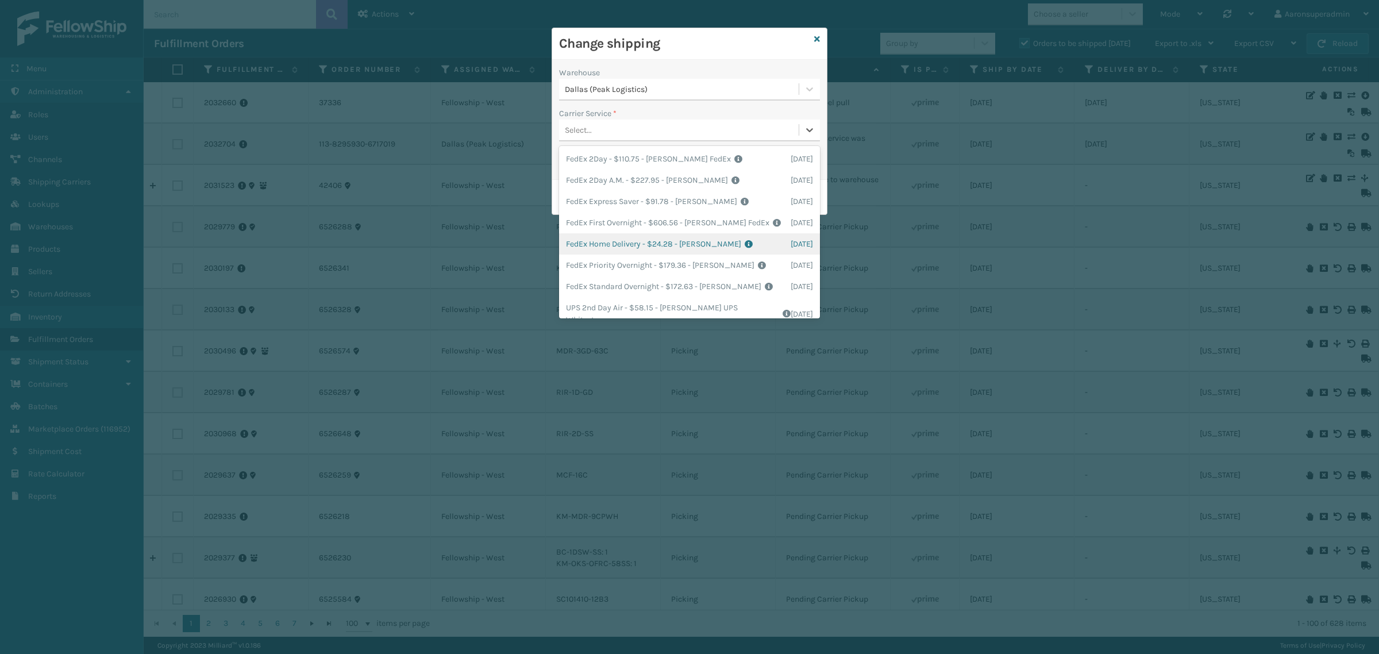
click at [616, 245] on div "FedEx Home Delivery - $24.28 - [PERSON_NAME] FedEx Shipping Cost $21.3 Surplus …" at bounding box center [689, 243] width 261 height 21
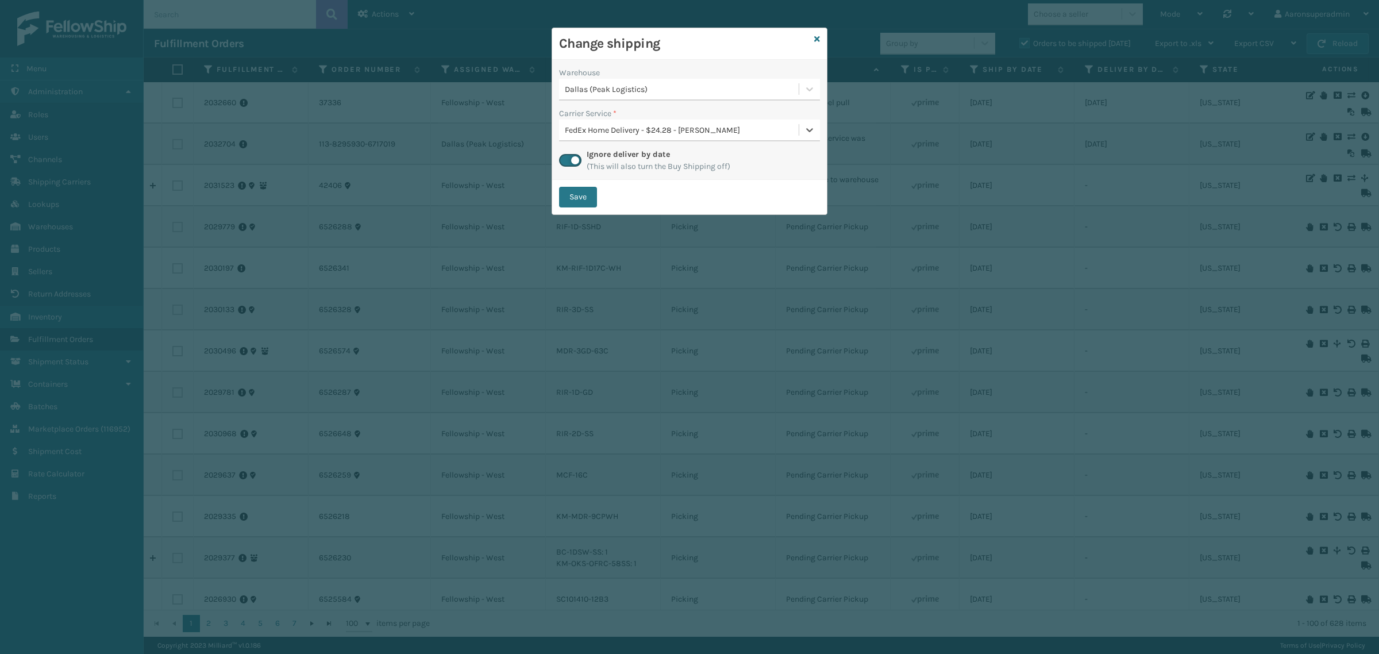
click at [572, 186] on div "Save" at bounding box center [689, 197] width 275 height 34
click at [586, 193] on button "Save" at bounding box center [578, 197] width 38 height 21
